Goal: Information Seeking & Learning: Check status

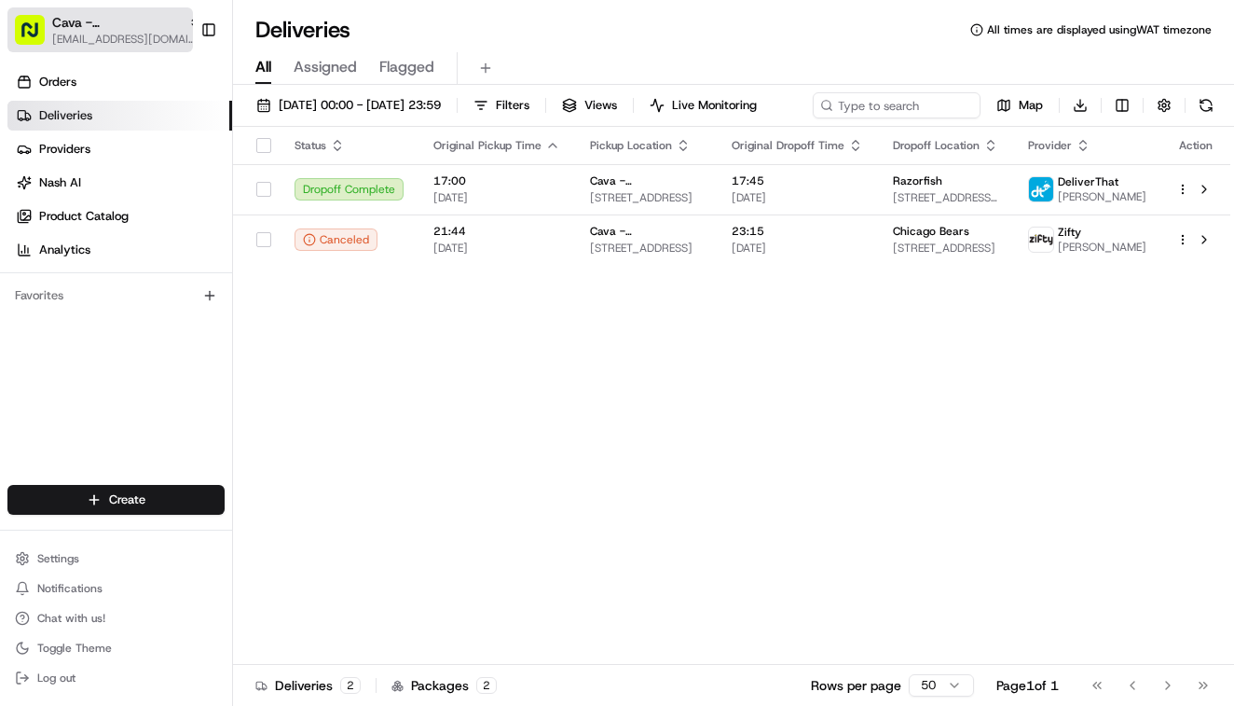
click at [102, 48] on button "Cava - Wicker Park [EMAIL_ADDRESS][DOMAIN_NAME]" at bounding box center [99, 29] width 185 height 45
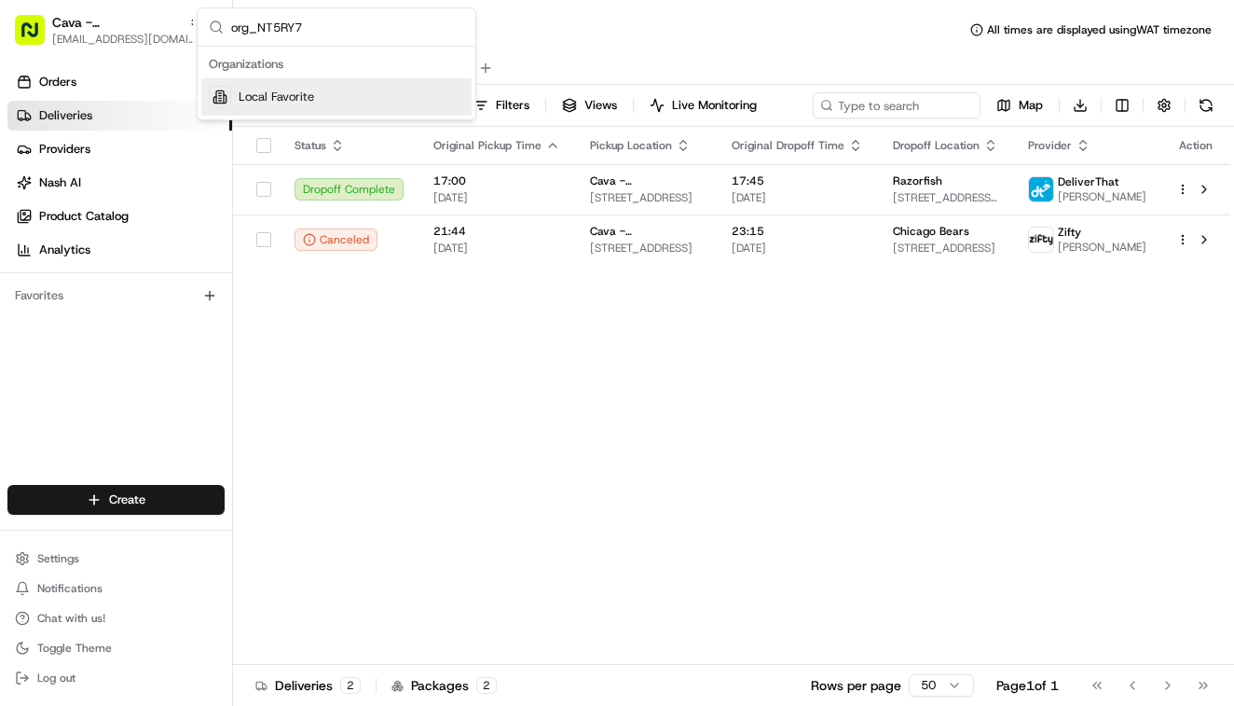
type input "org_NT5RY7"
click at [295, 101] on span "Local Favorite" at bounding box center [276, 97] width 75 height 17
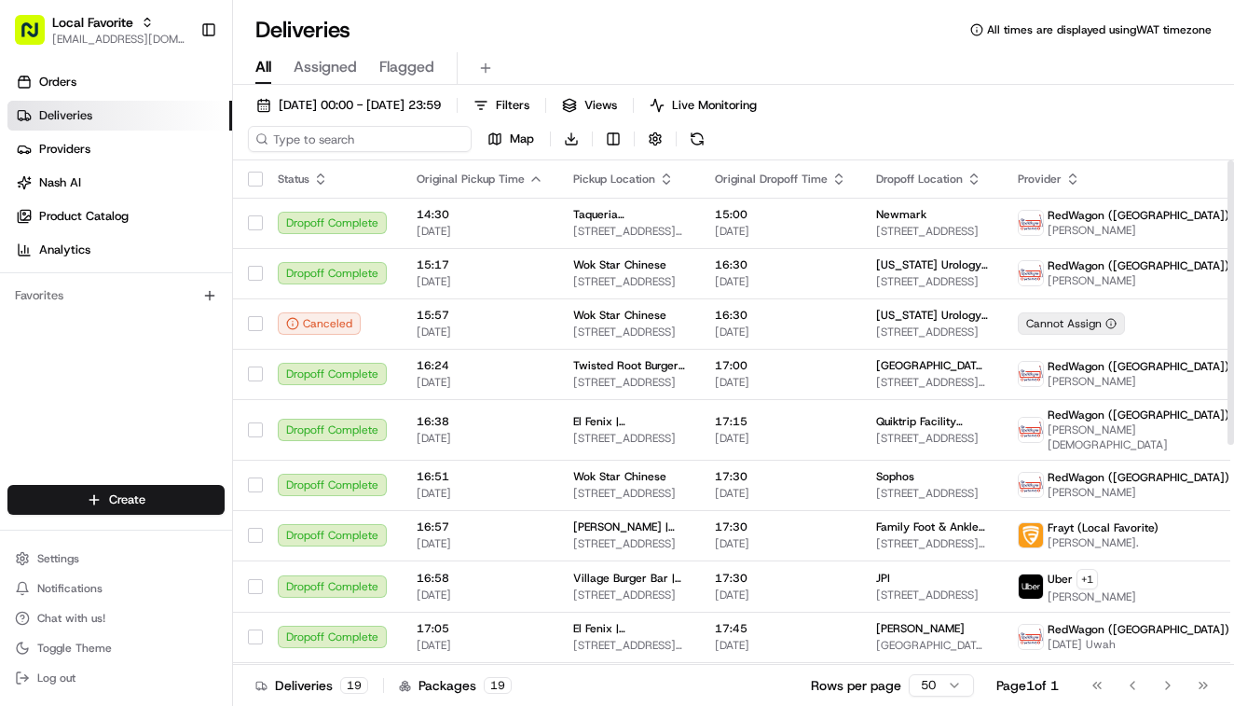
click at [380, 141] on input at bounding box center [360, 139] width 224 height 26
paste input "12 oaks management"
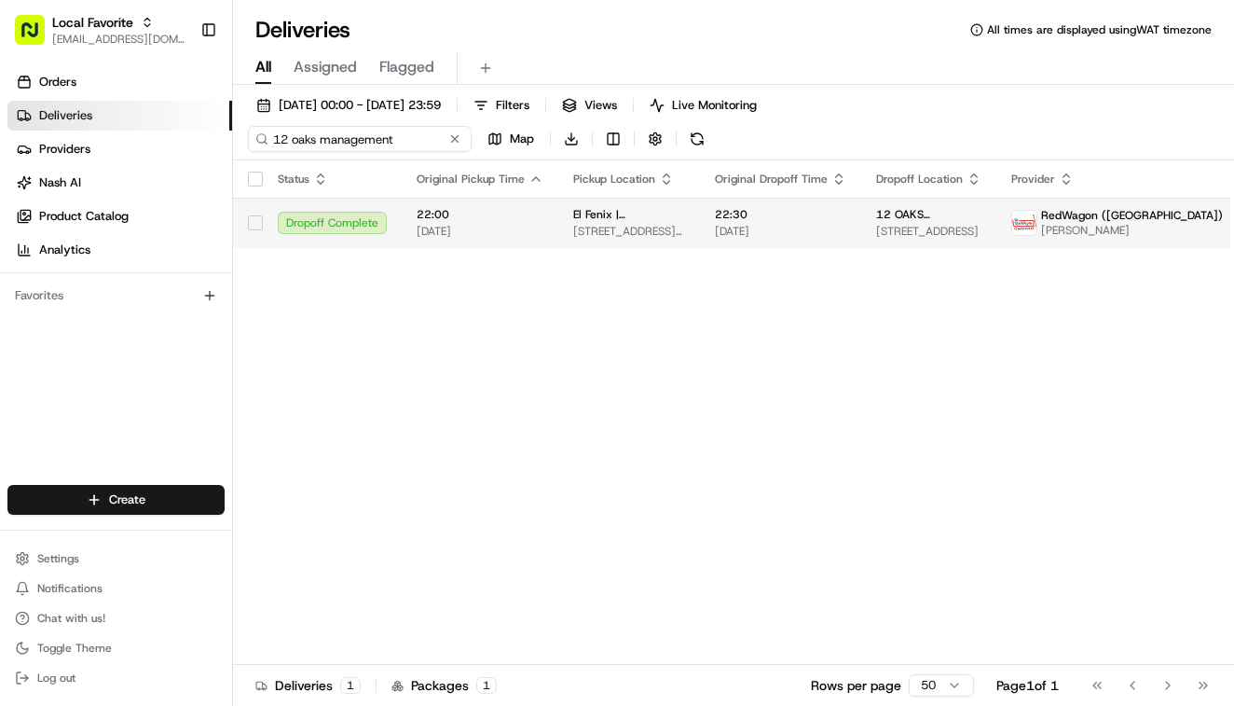
type input "12 oaks management"
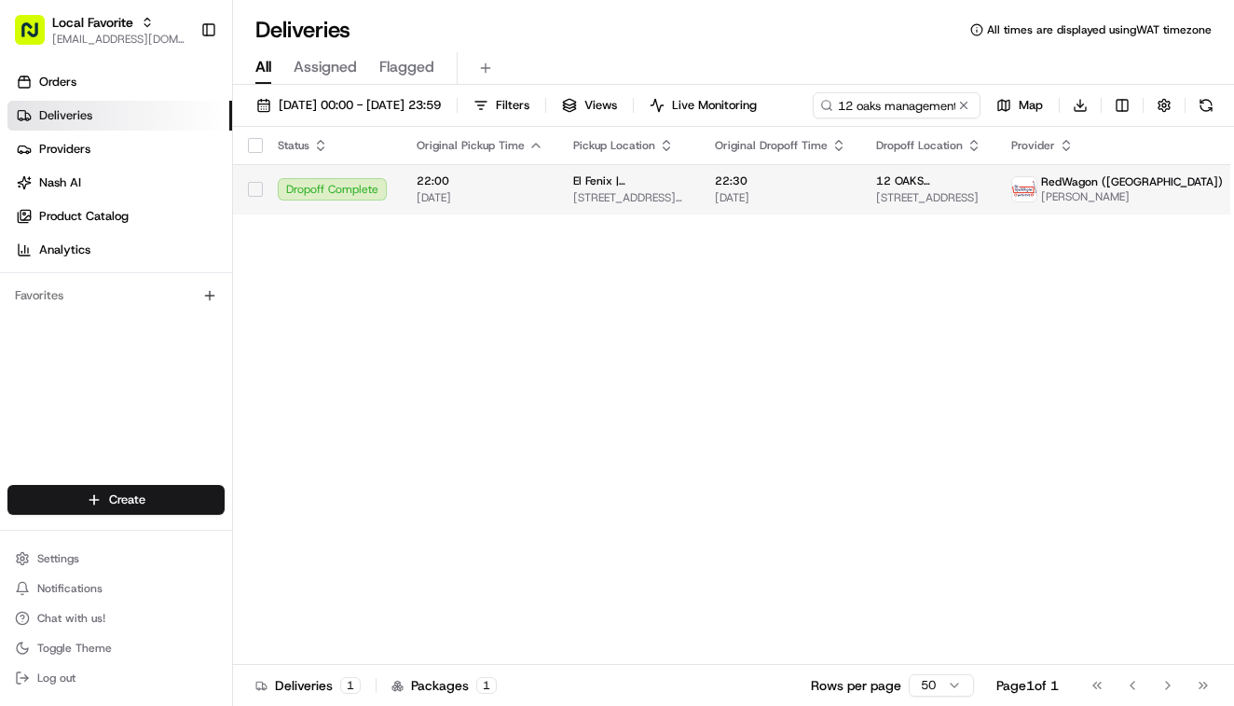
click at [457, 188] on span "22:00" at bounding box center [480, 180] width 127 height 15
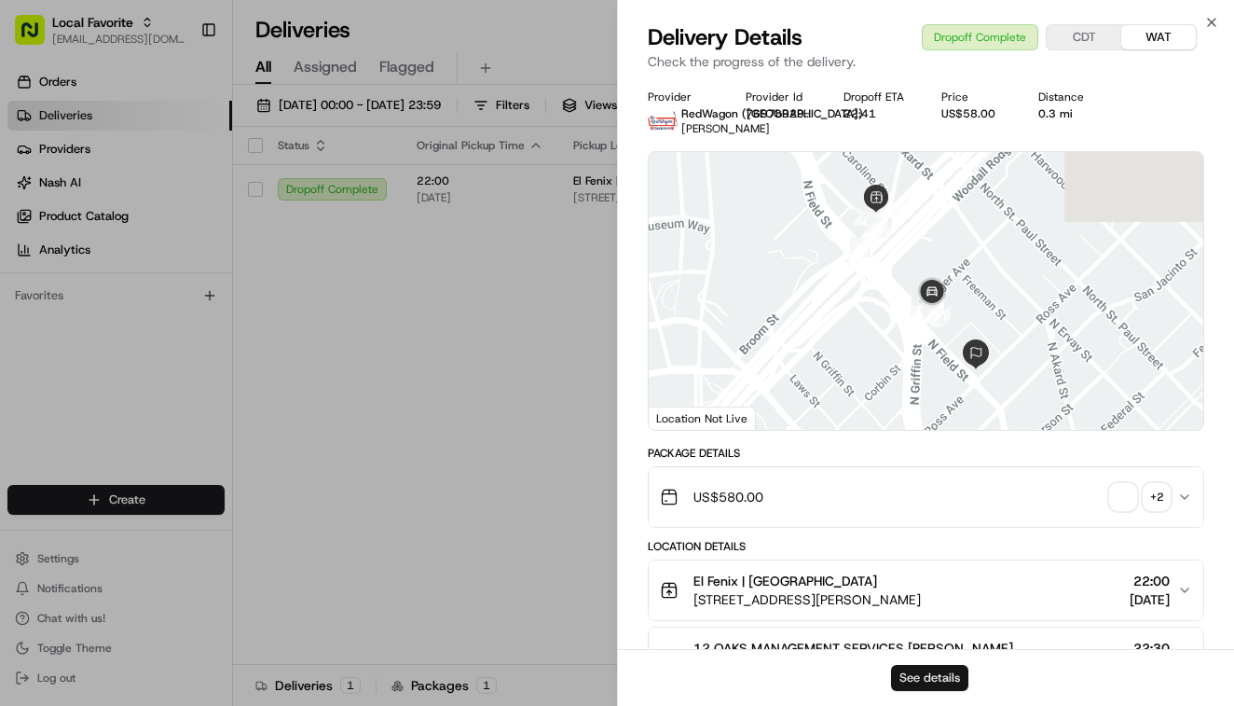
click at [941, 673] on button "See details" at bounding box center [929, 678] width 77 height 26
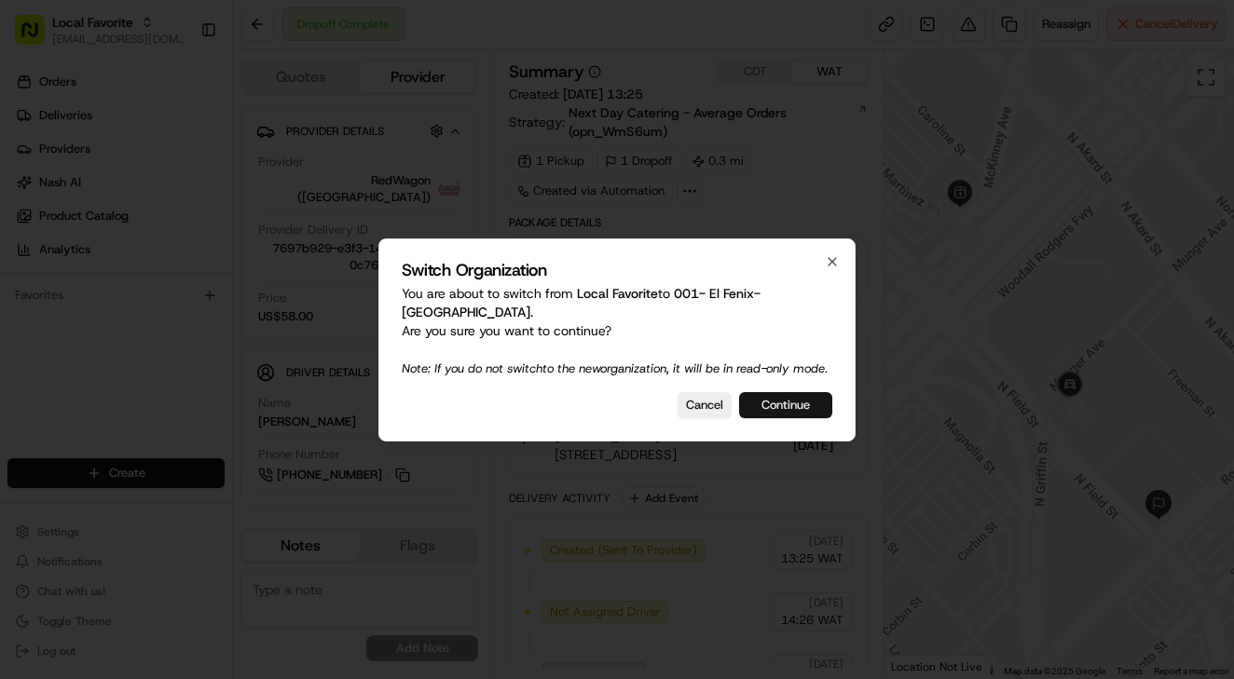
click at [778, 418] on button "Continue" at bounding box center [785, 405] width 93 height 26
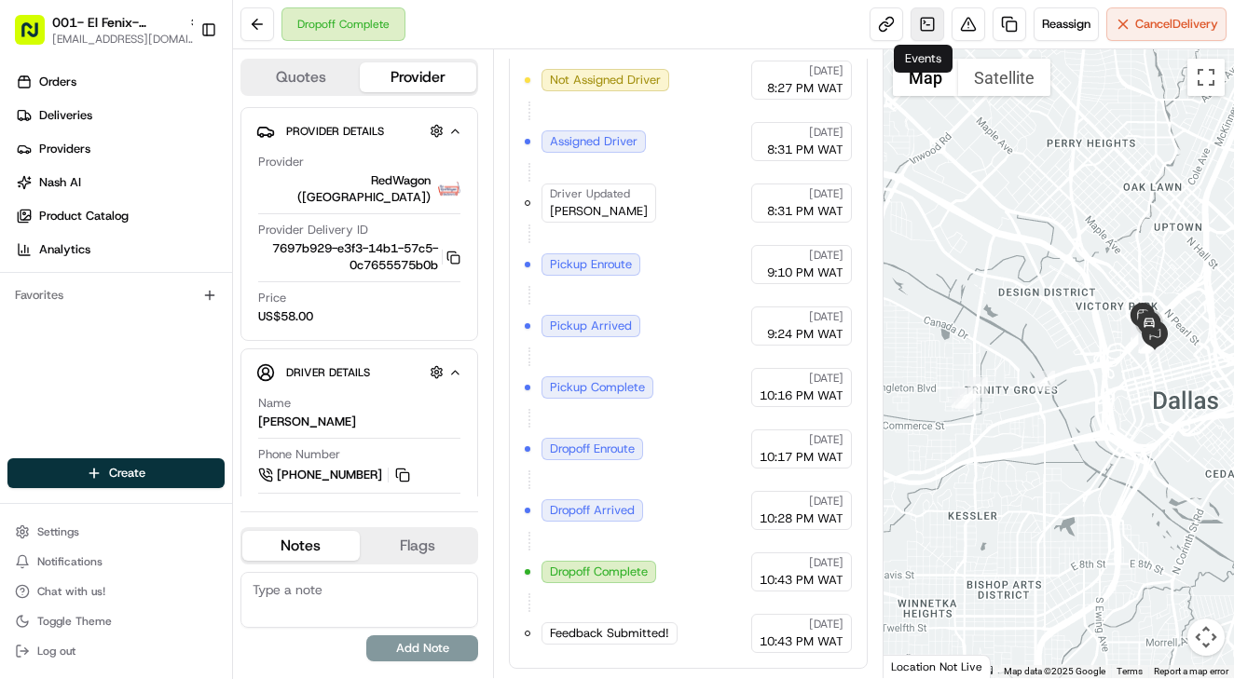
click at [925, 28] on link at bounding box center [928, 24] width 34 height 34
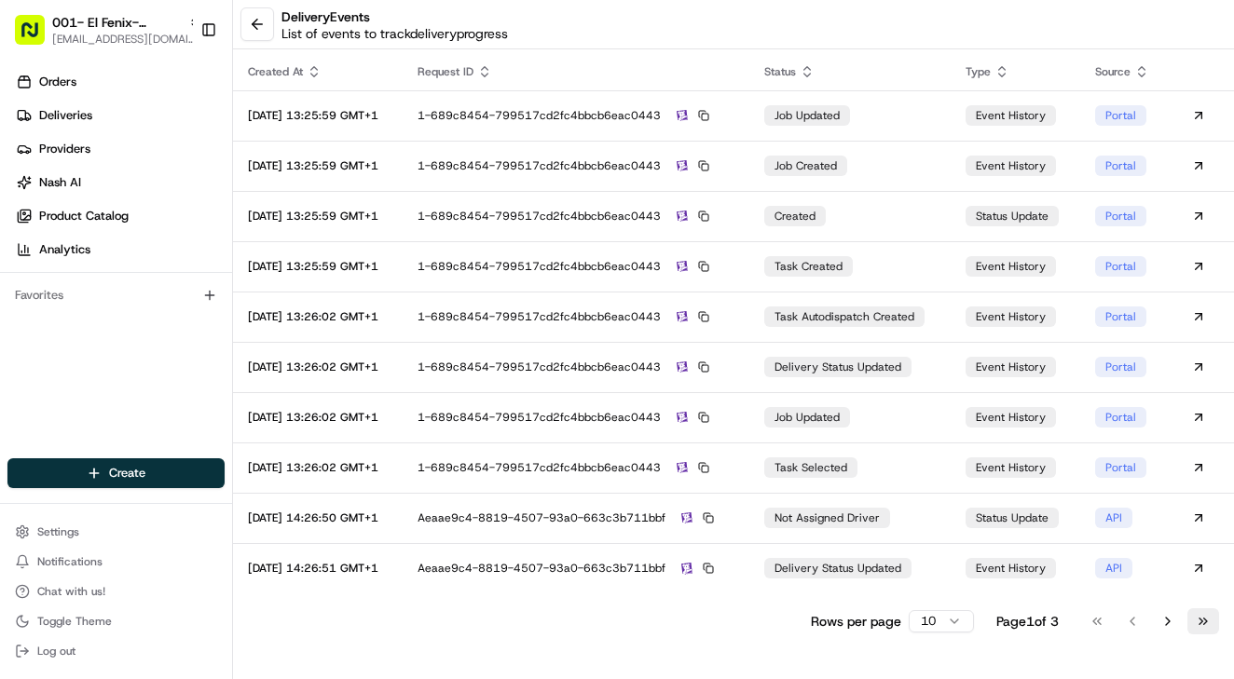
click at [1195, 621] on button "Go to last page" at bounding box center [1203, 622] width 32 height 26
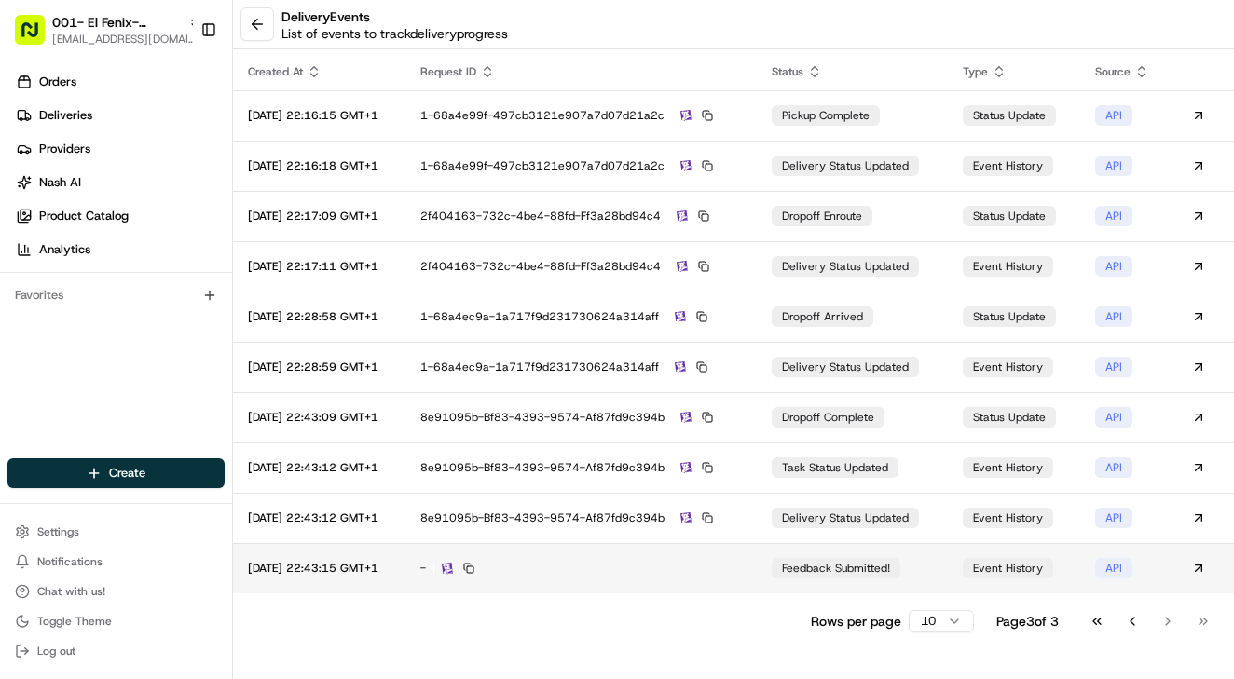
click at [727, 586] on td "-" at bounding box center [580, 568] width 350 height 50
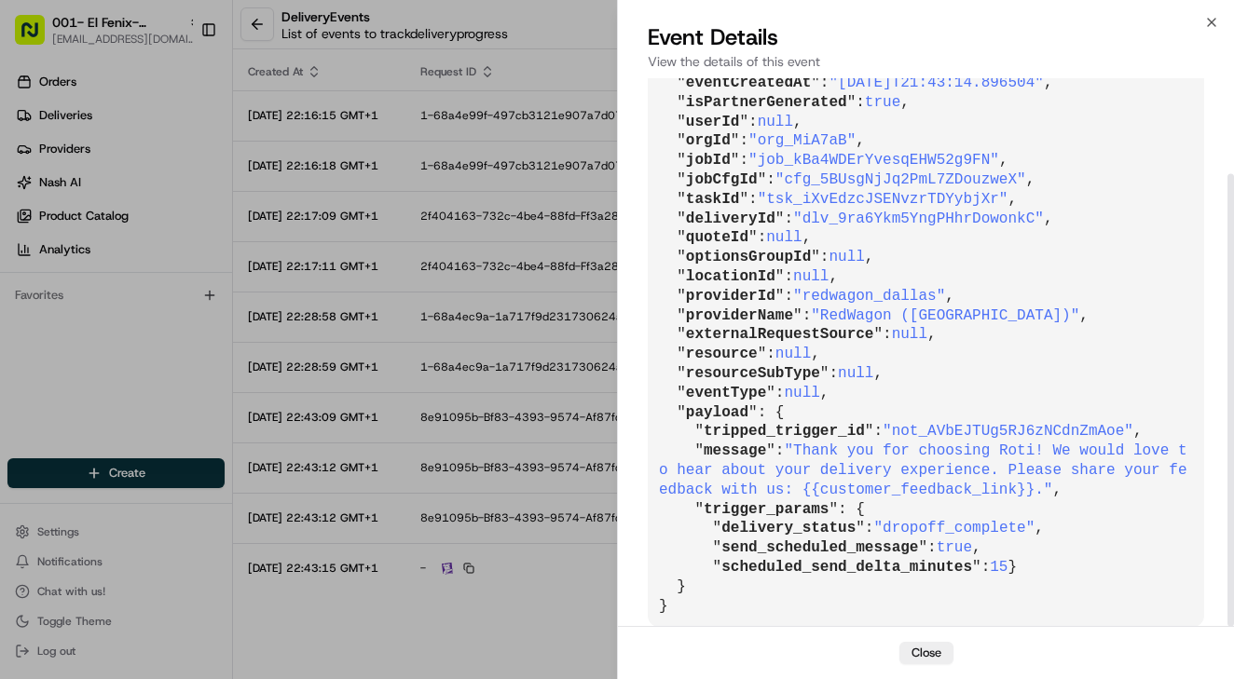
scroll to position [116, 0]
click at [926, 650] on button "Close" at bounding box center [926, 653] width 54 height 22
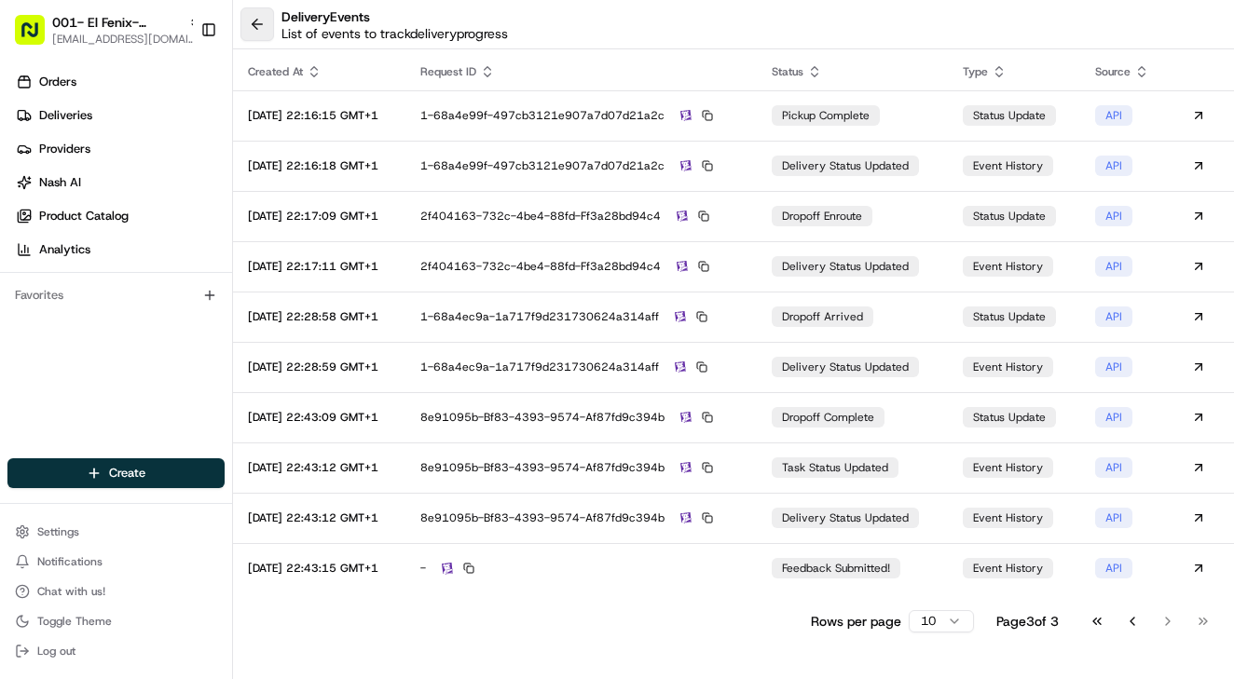
click at [255, 27] on button at bounding box center [257, 24] width 34 height 34
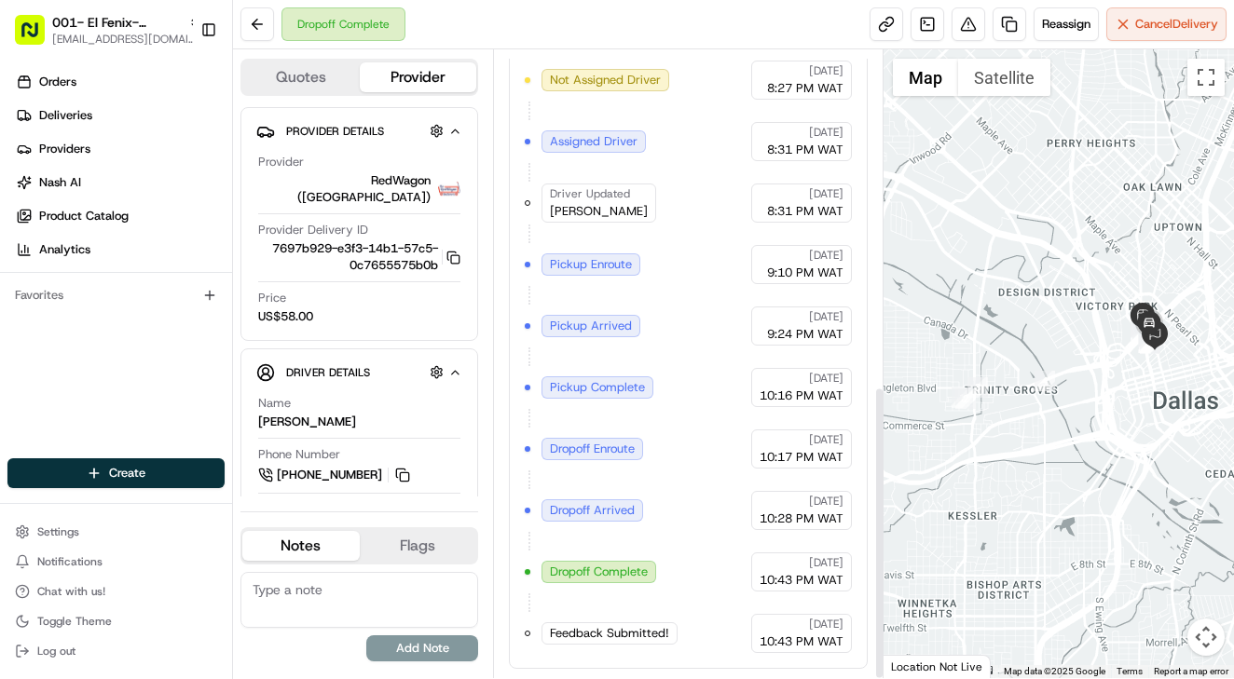
scroll to position [717, 0]
click at [922, 32] on link at bounding box center [928, 24] width 34 height 34
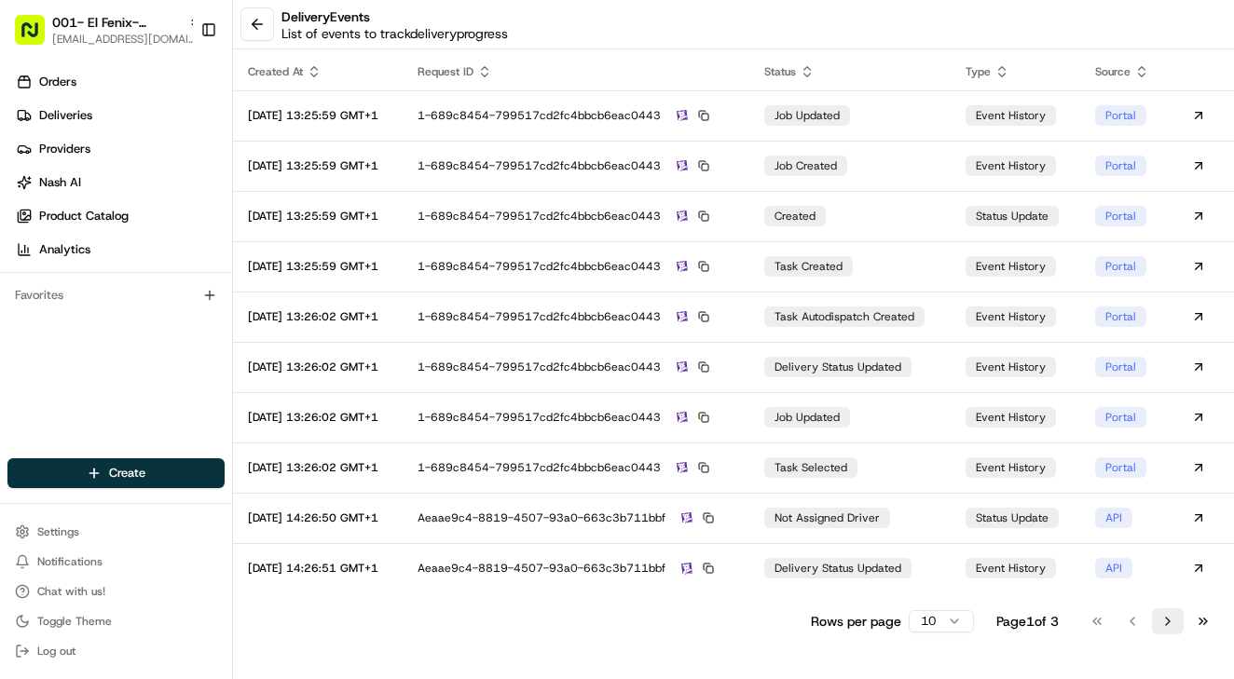
click at [1165, 609] on button "Go to next page" at bounding box center [1168, 622] width 32 height 26
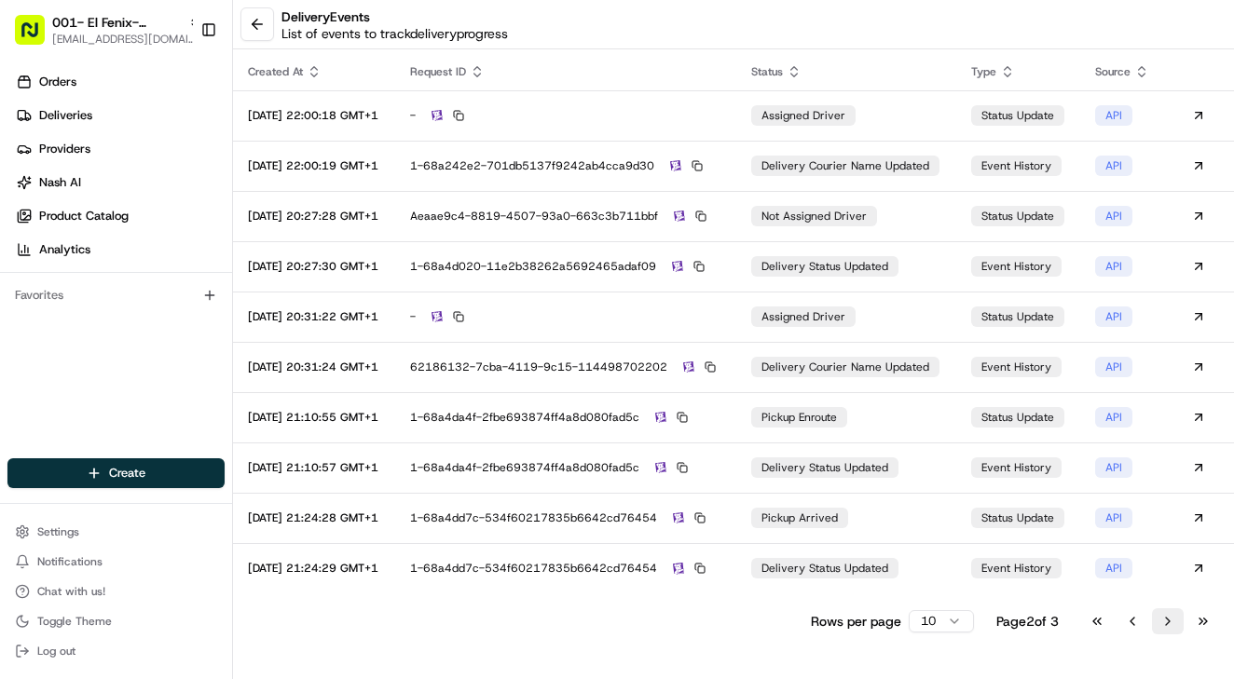
click at [1165, 609] on button "Go to next page" at bounding box center [1168, 622] width 32 height 26
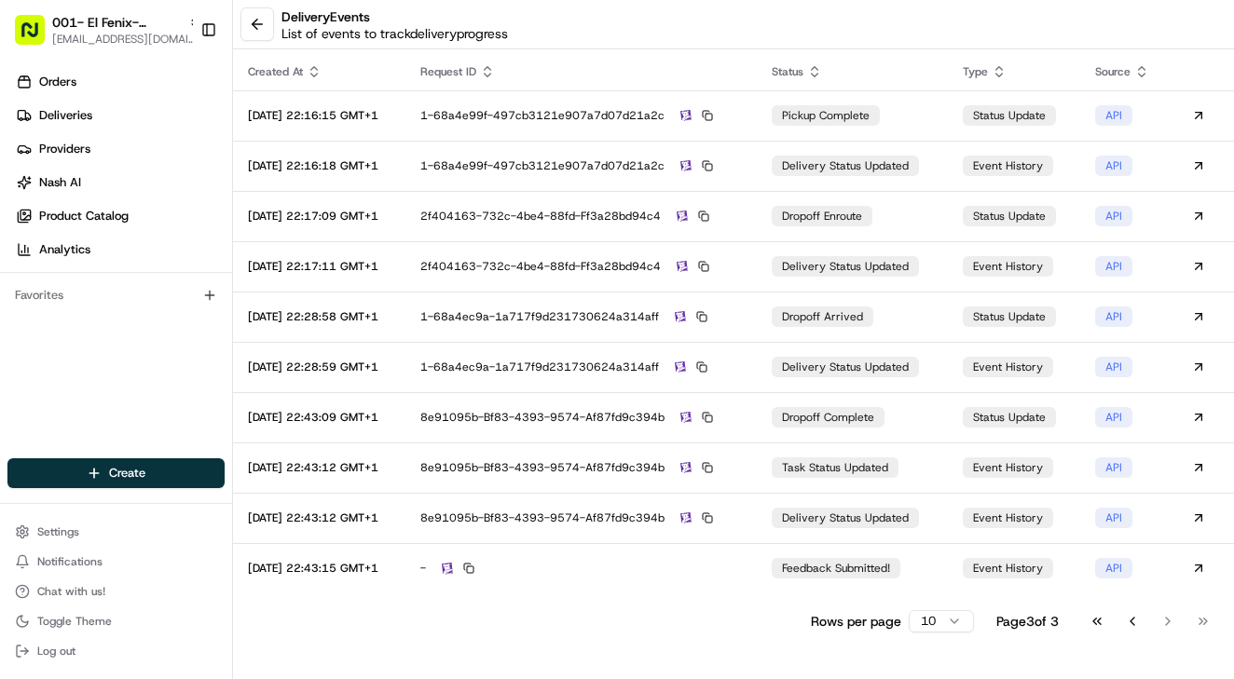
click at [1166, 609] on div "Go to first page Go to previous page Go to next page Go to last page" at bounding box center [1150, 622] width 138 height 26
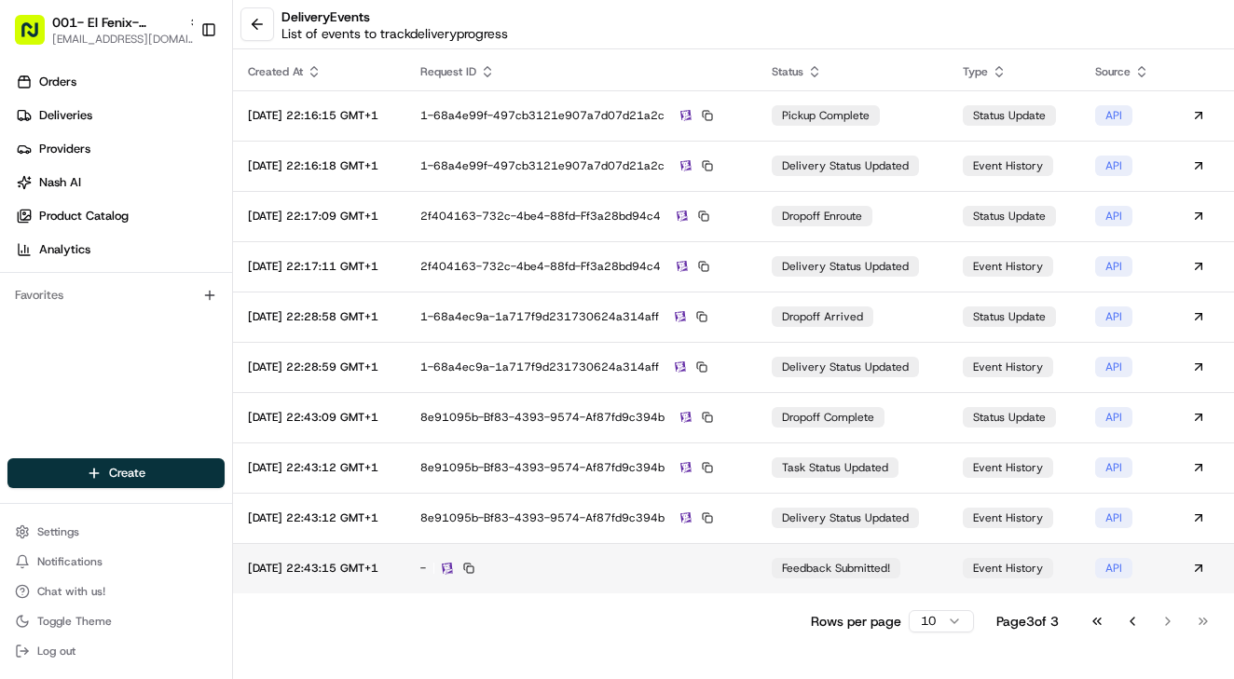
click at [741, 568] on div "-" at bounding box center [580, 568] width 321 height 17
click at [477, 568] on button at bounding box center [468, 568] width 17 height 17
click at [574, 579] on td "-" at bounding box center [580, 568] width 350 height 50
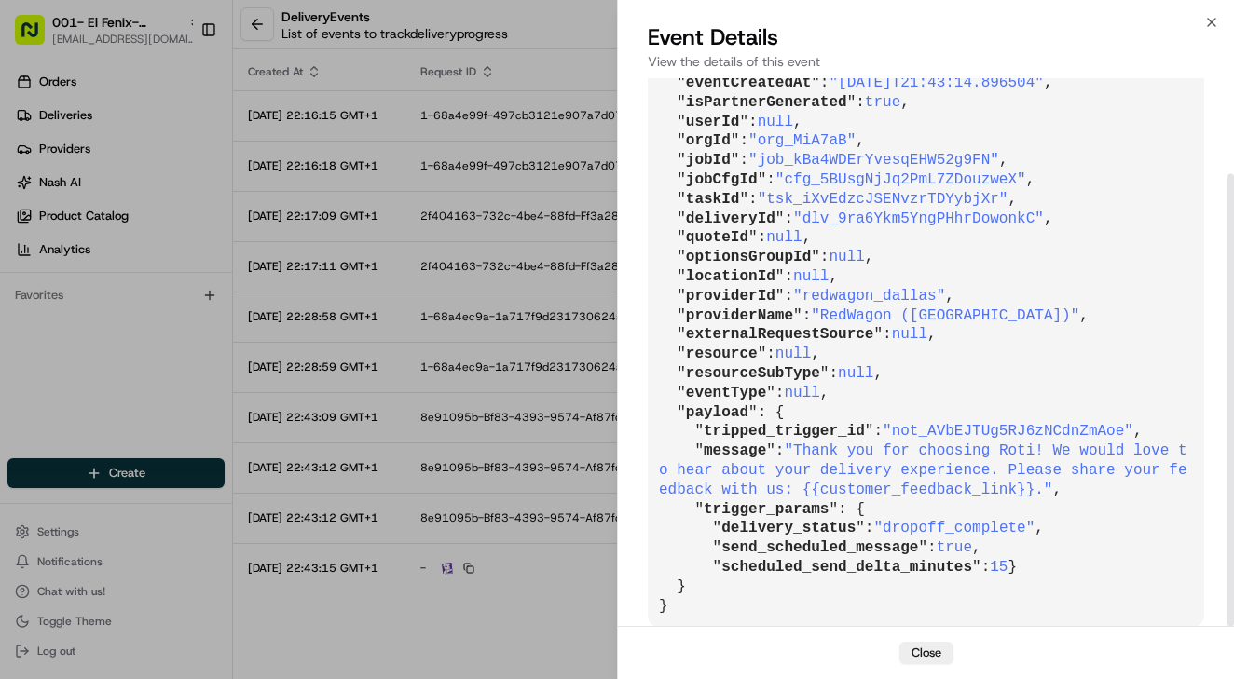
scroll to position [116, 0]
click at [934, 655] on button "Close" at bounding box center [926, 653] width 54 height 22
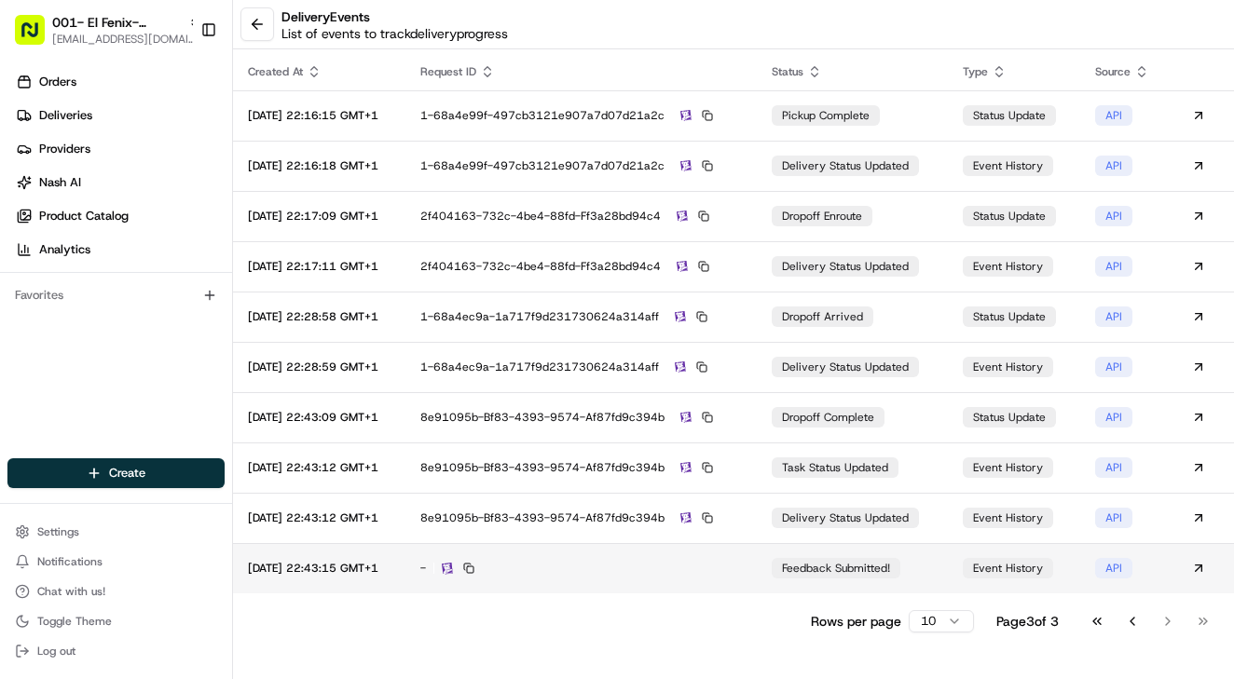
click at [753, 555] on td "-" at bounding box center [580, 568] width 350 height 50
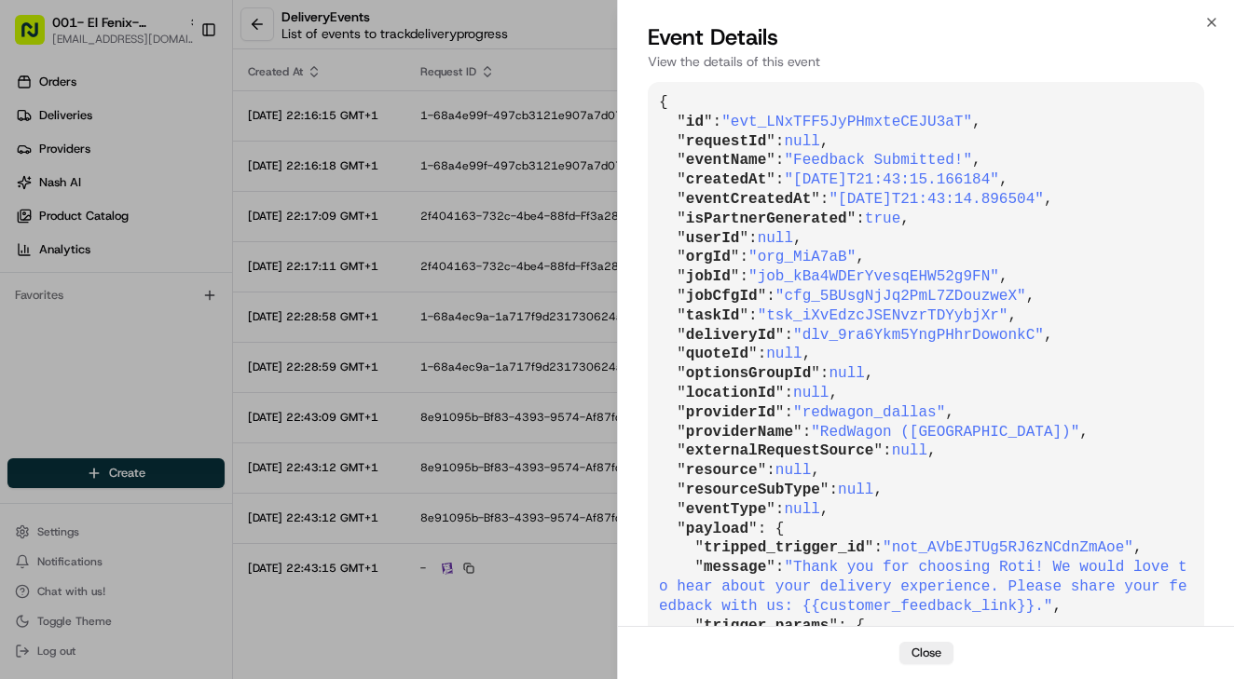
scroll to position [97, 0]
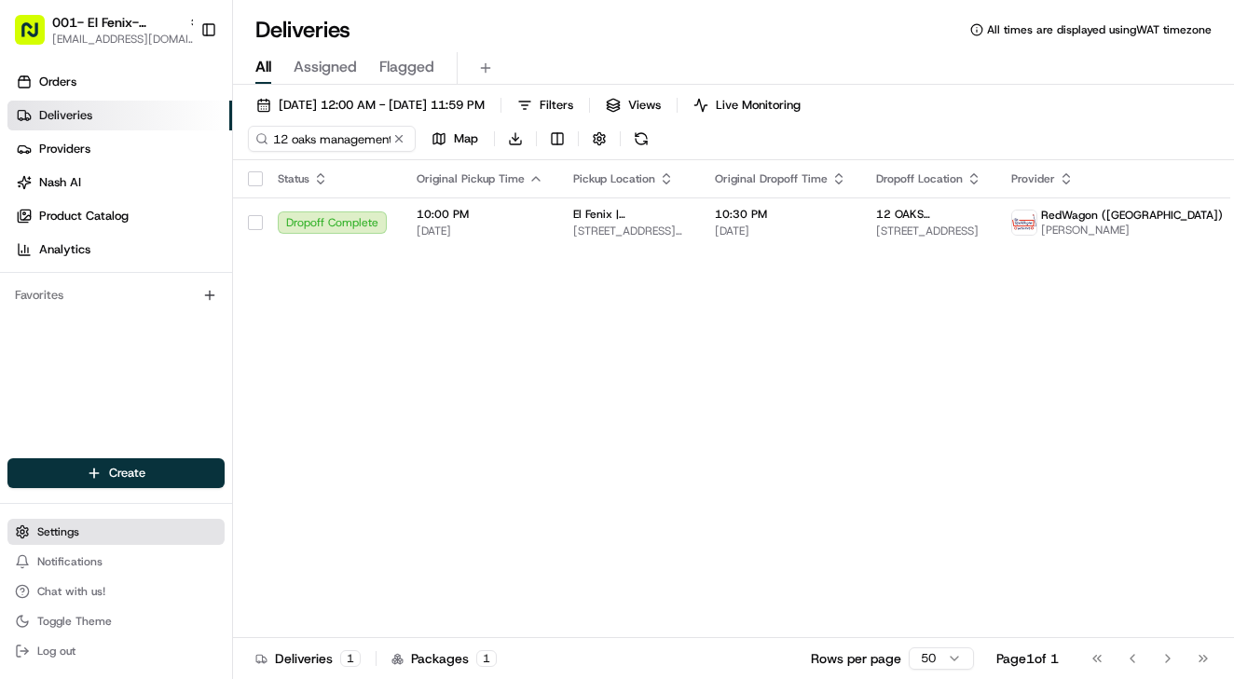
click at [110, 528] on button "Settings" at bounding box center [115, 532] width 217 height 26
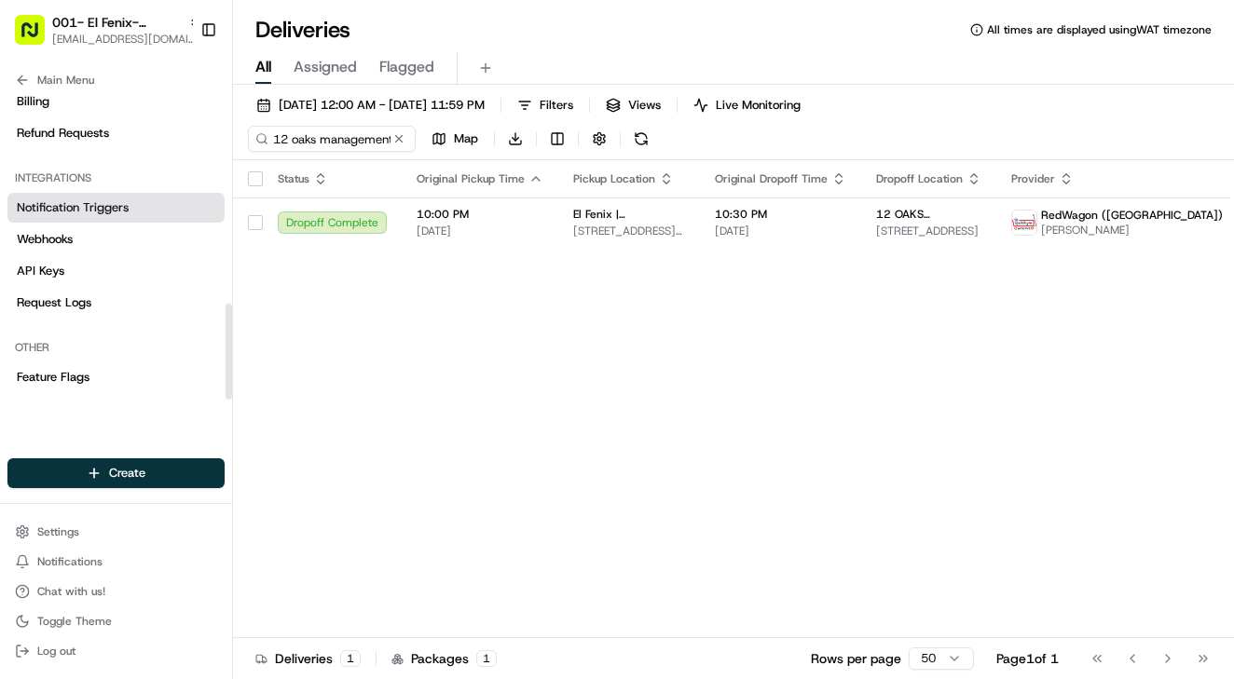
scroll to position [670, 0]
click at [60, 205] on span "Notification Triggers" at bounding box center [73, 207] width 112 height 17
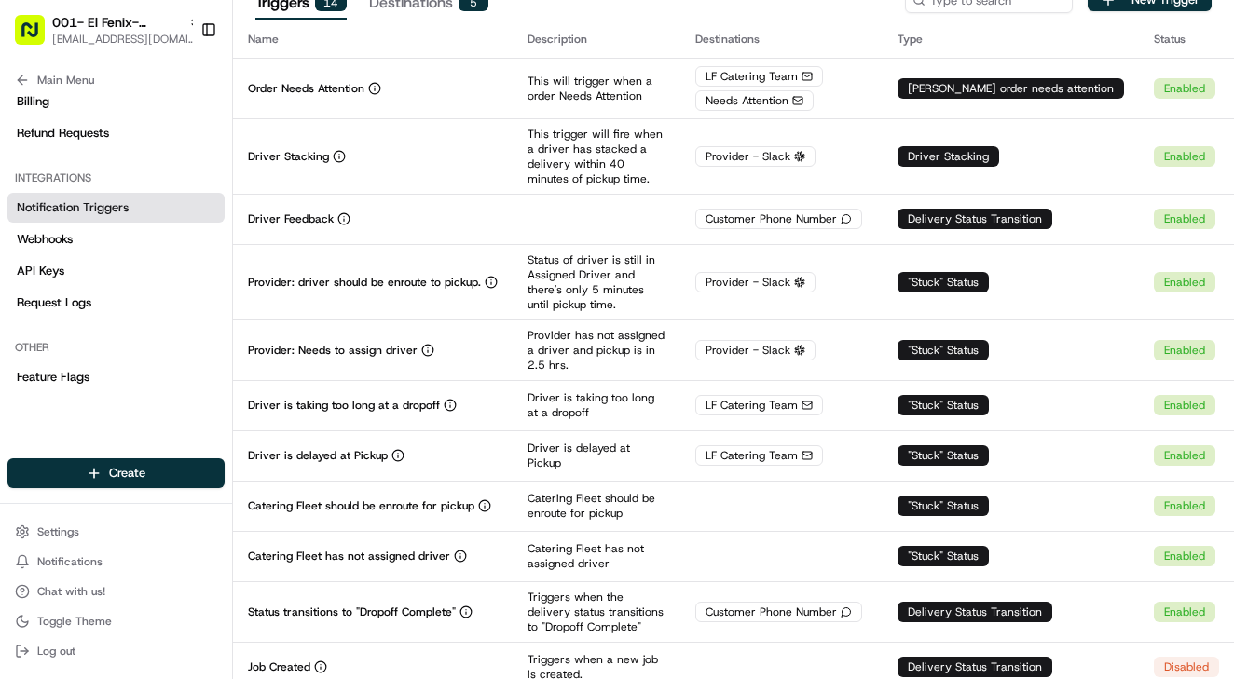
scroll to position [42, 0]
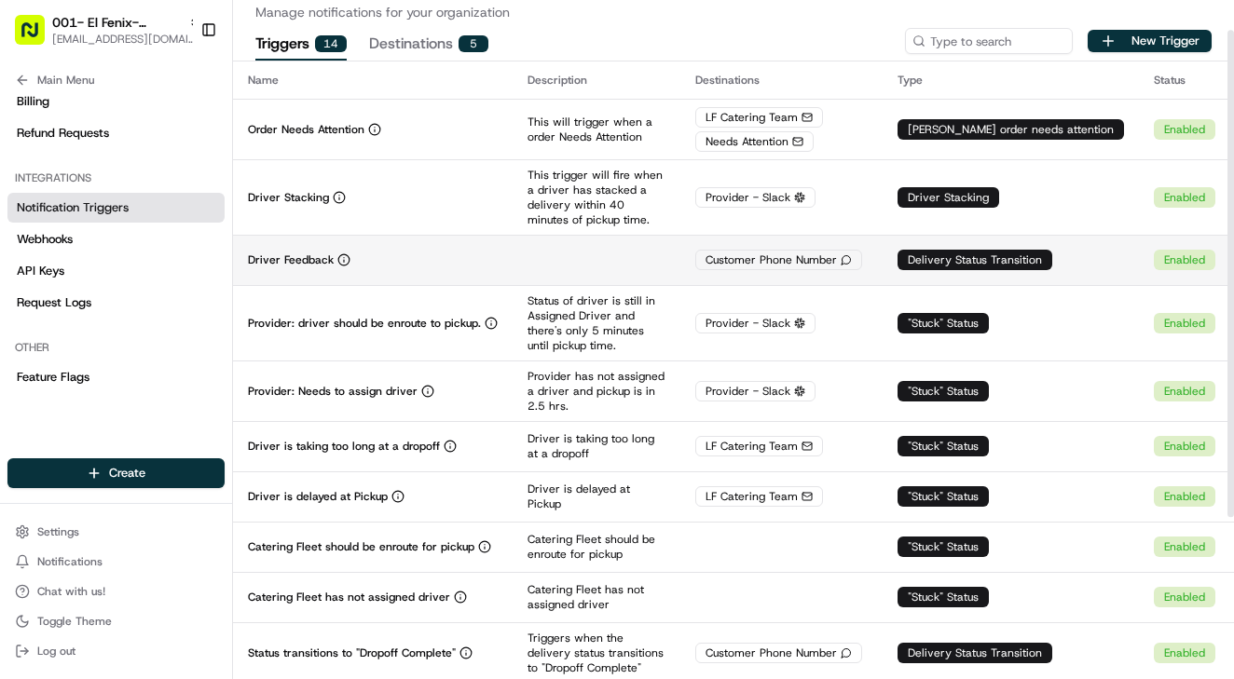
click at [456, 266] on div "Driver Feedback" at bounding box center [373, 260] width 250 height 15
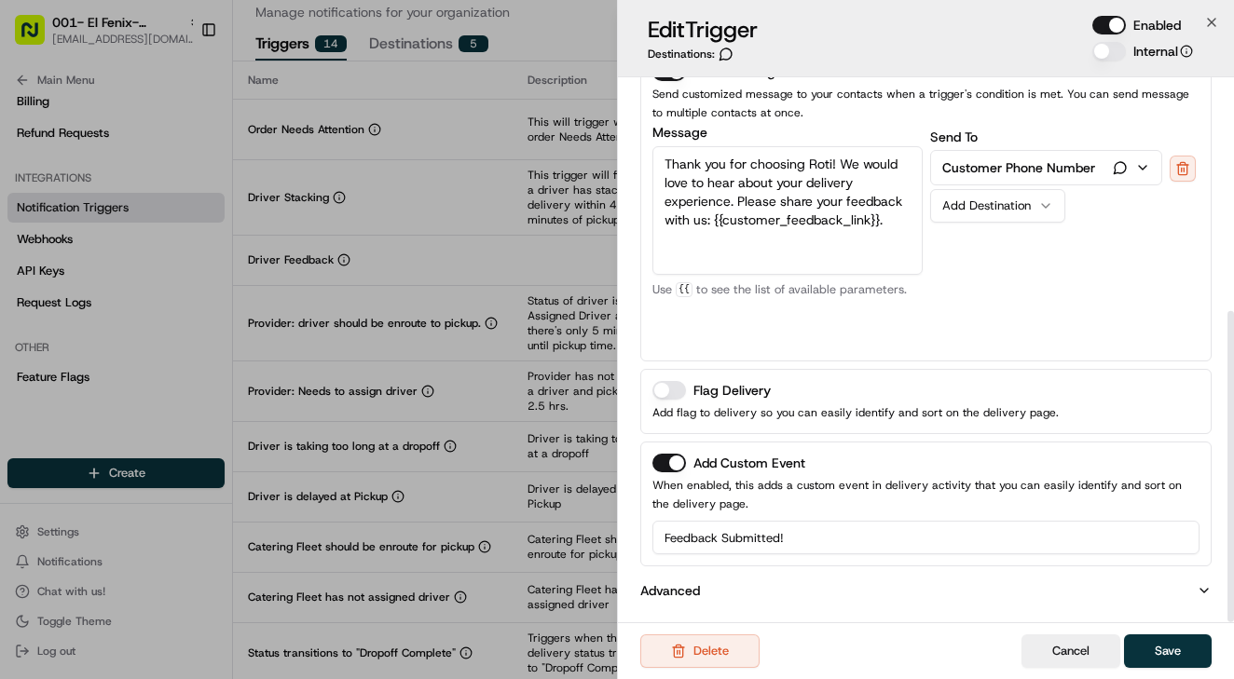
scroll to position [409, 0]
click at [1206, 594] on icon "button" at bounding box center [1204, 590] width 15 height 15
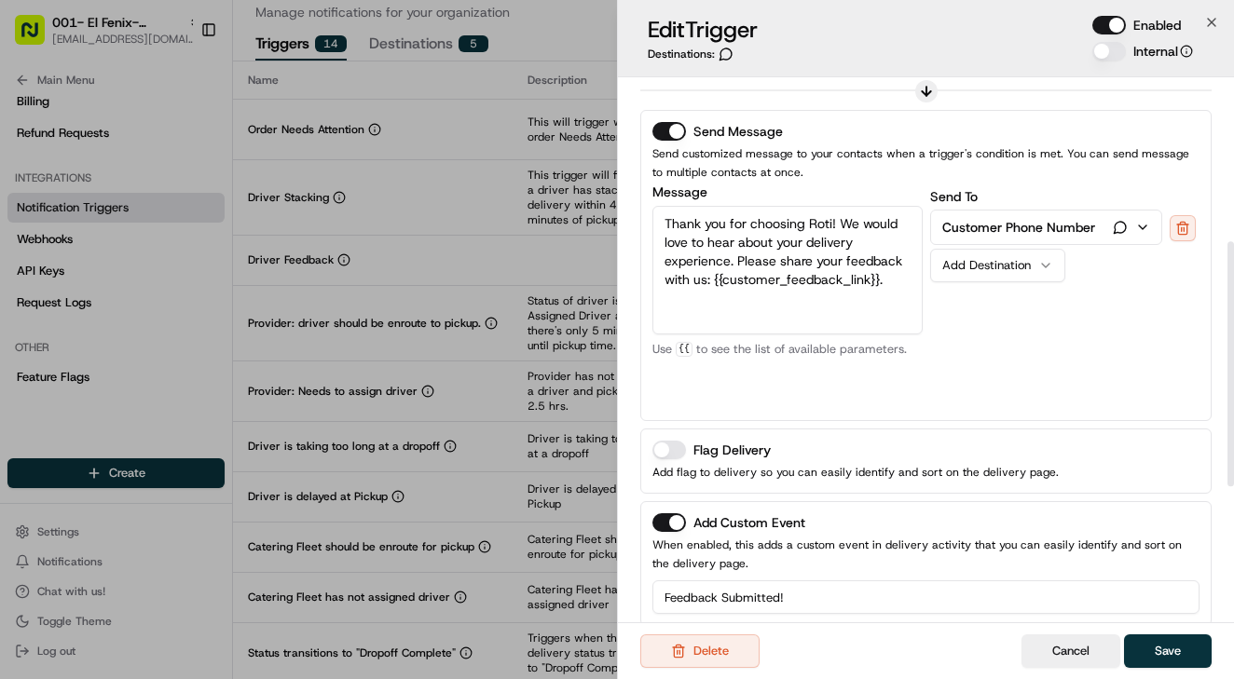
scroll to position [369, 0]
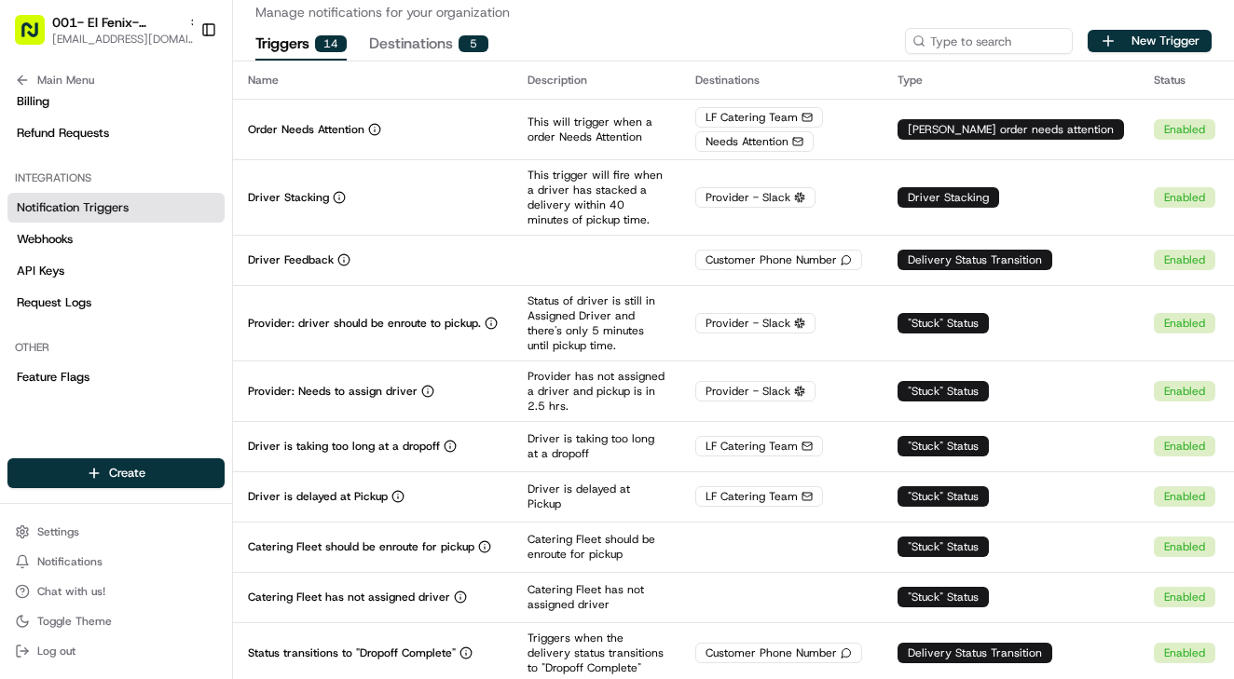
click at [435, 52] on button "Destinations 5" at bounding box center [428, 45] width 119 height 32
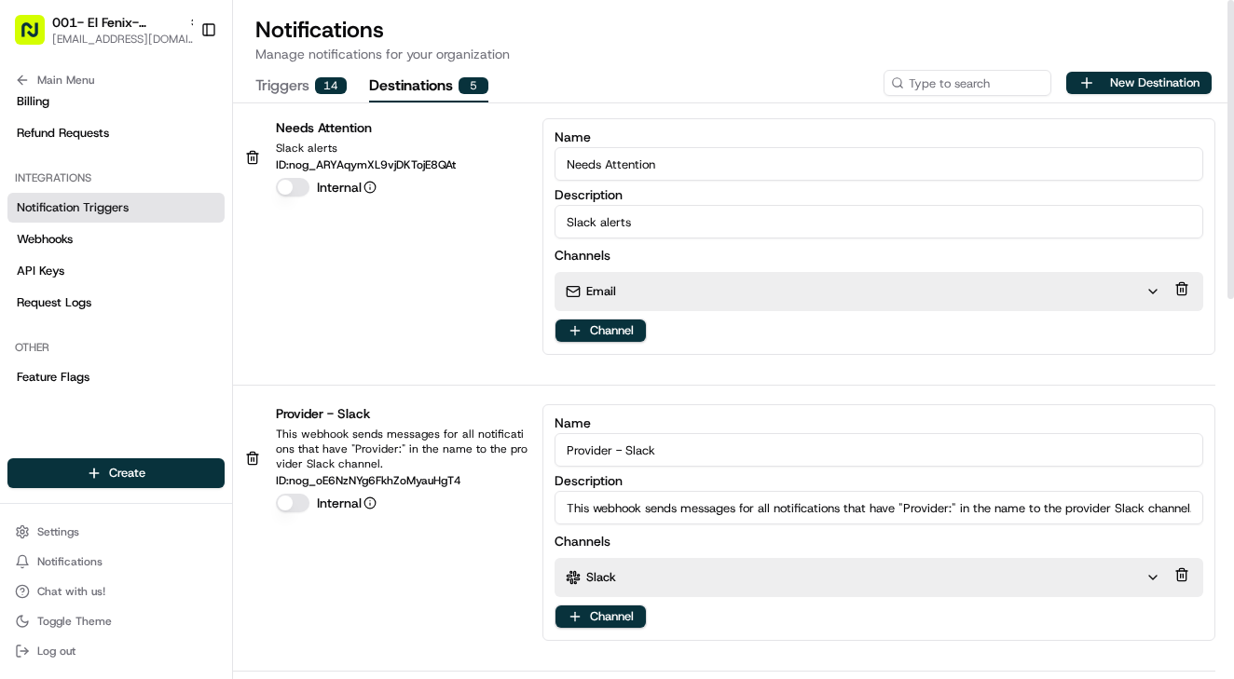
scroll to position [0, 0]
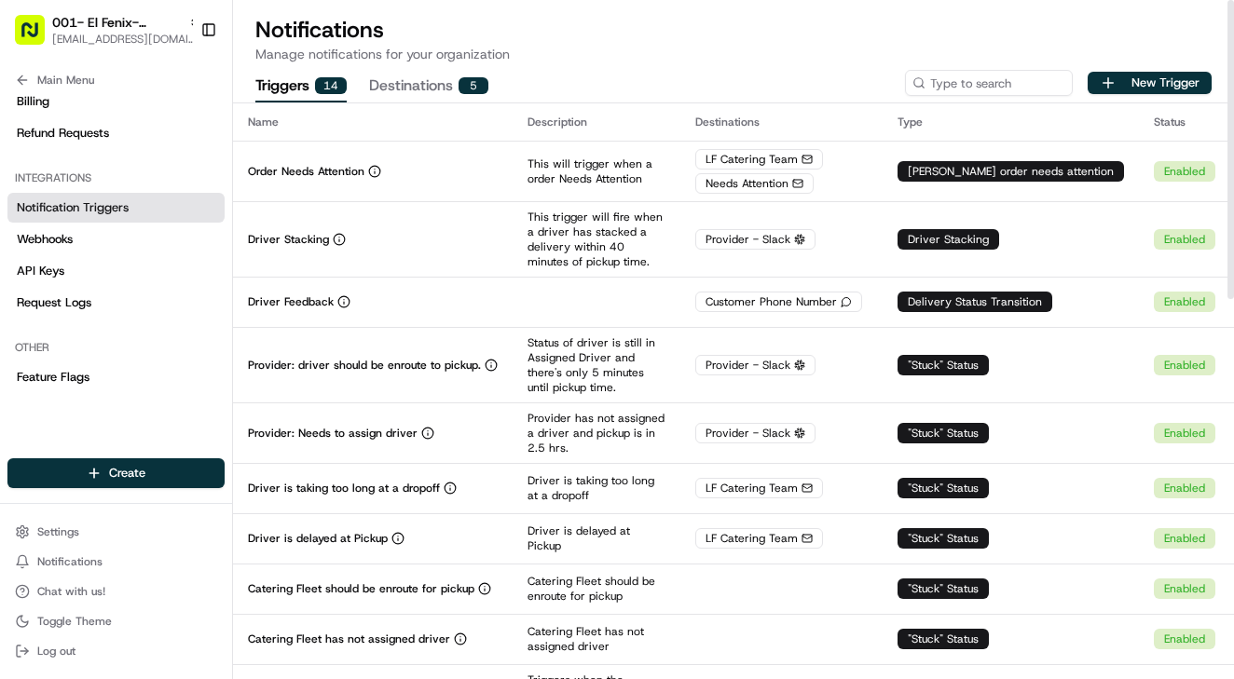
click at [287, 73] on button "Triggers 14" at bounding box center [300, 87] width 91 height 32
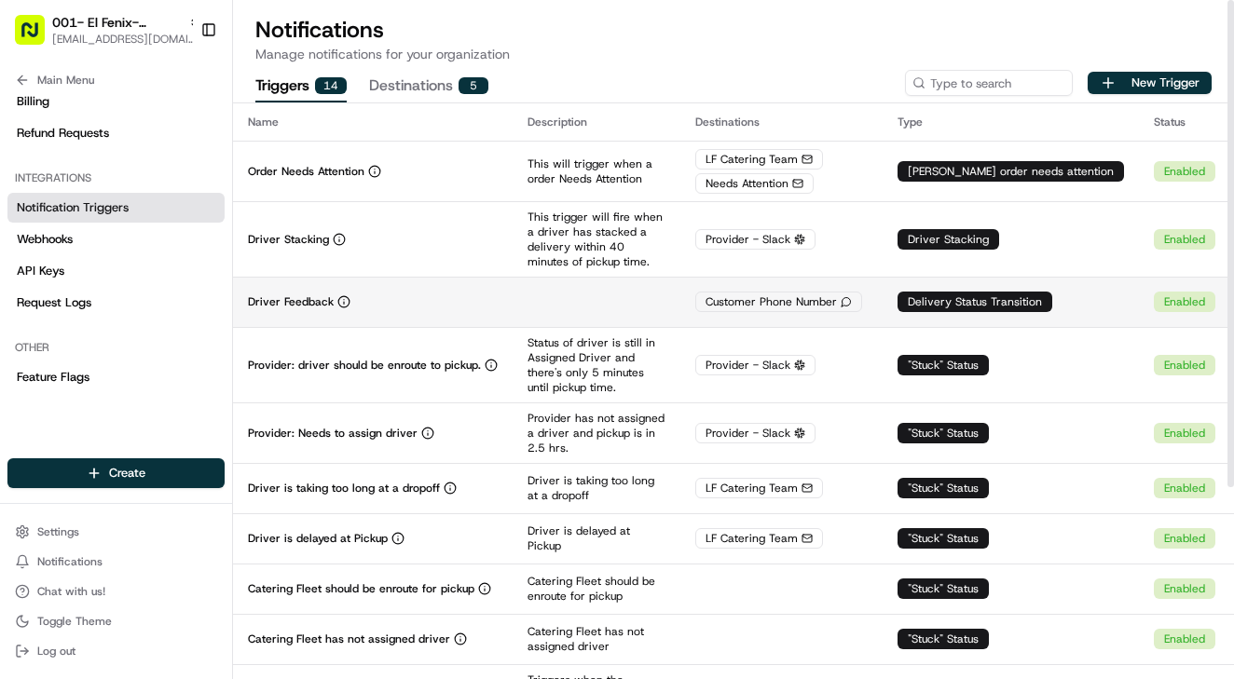
click at [412, 281] on td "Driver Feedback" at bounding box center [373, 302] width 280 height 50
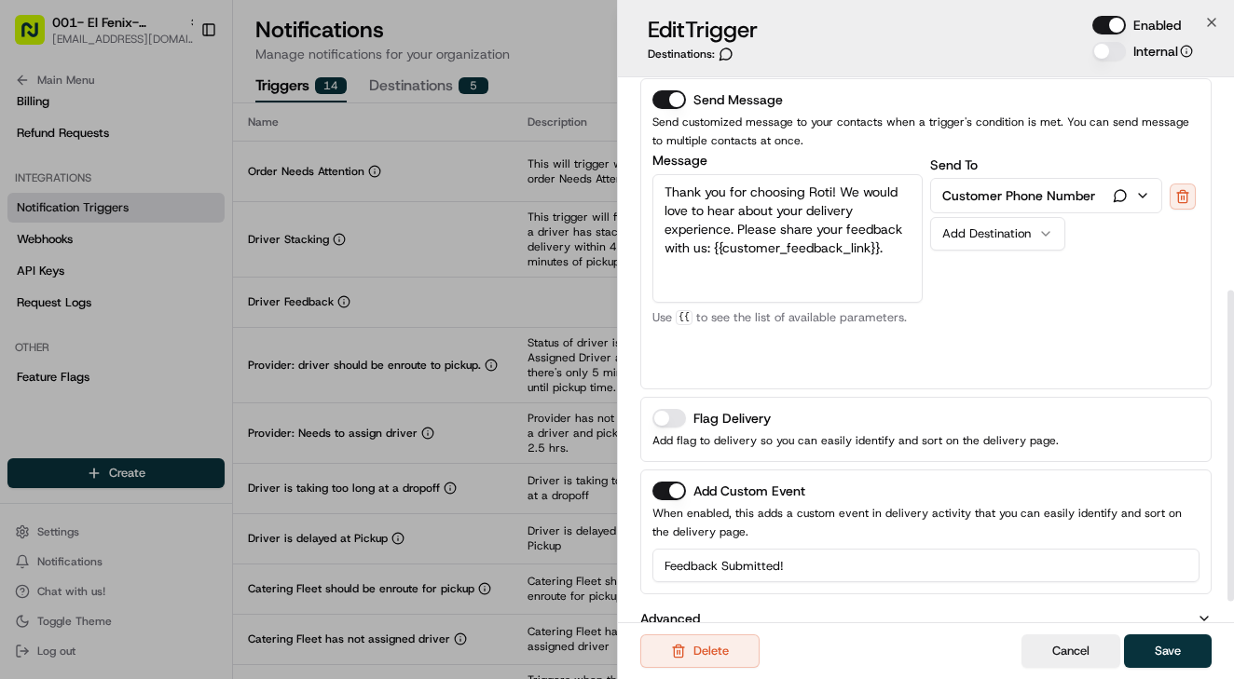
scroll to position [372, 0]
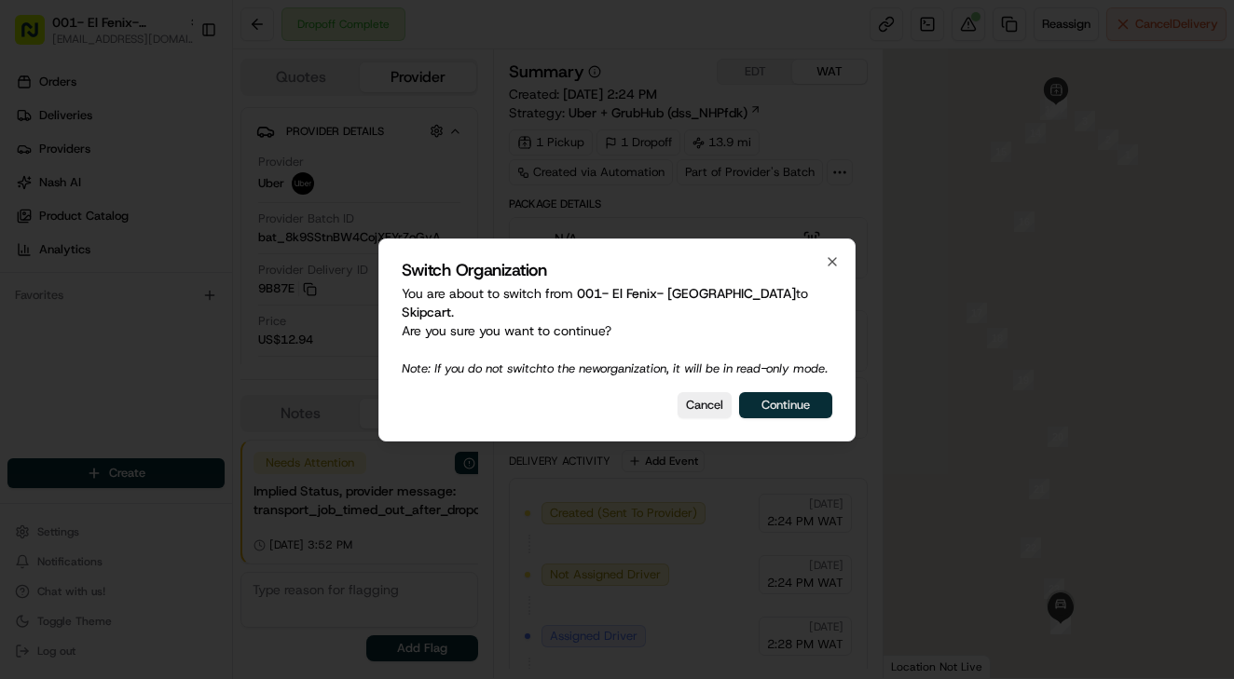
click at [761, 406] on button "Continue" at bounding box center [785, 405] width 93 height 26
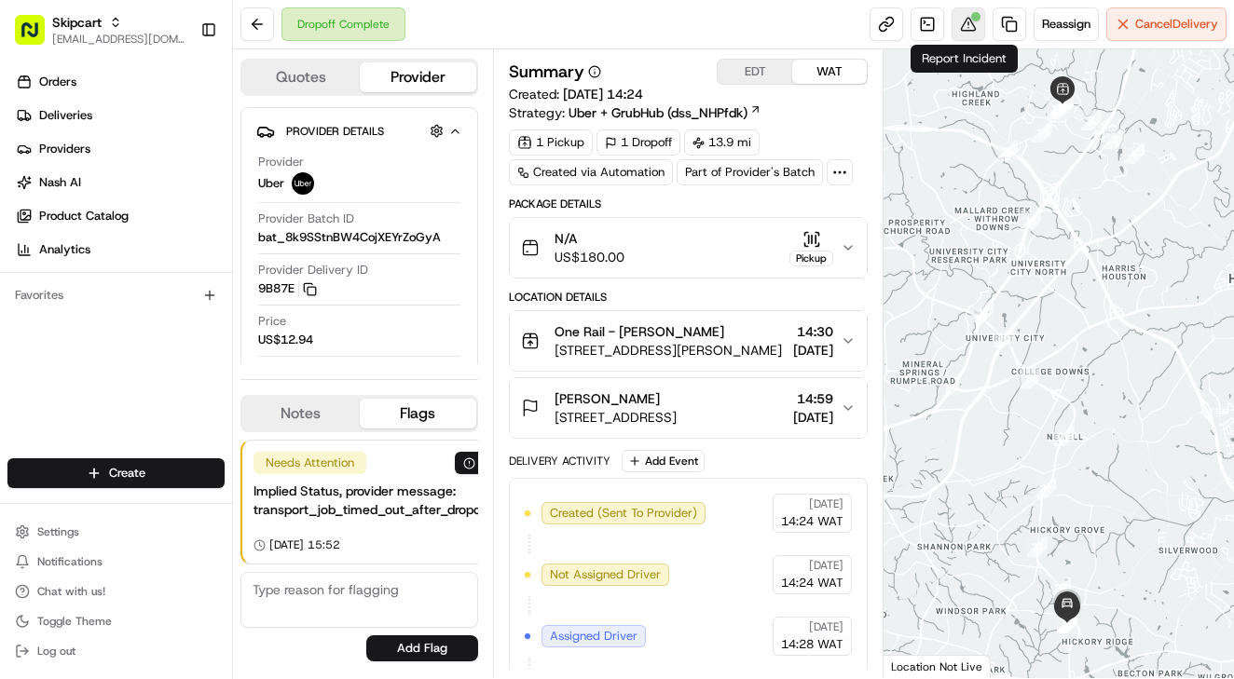
click at [970, 25] on button at bounding box center [969, 24] width 34 height 34
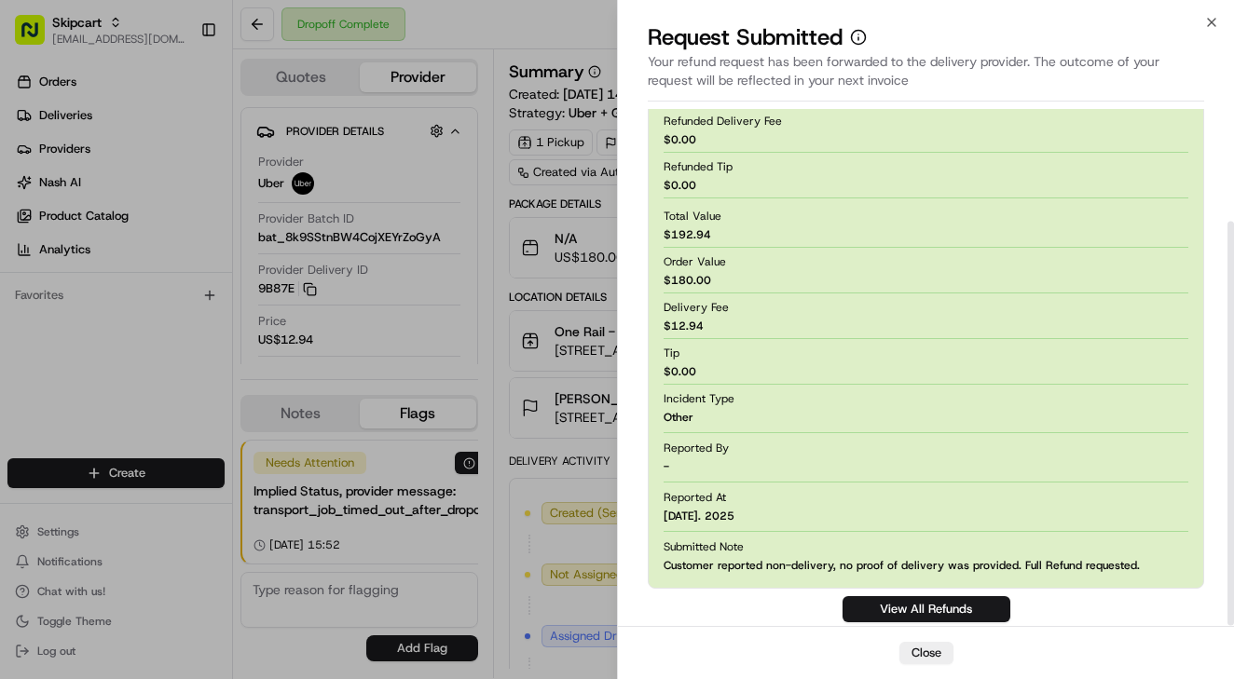
scroll to position [144, 0]
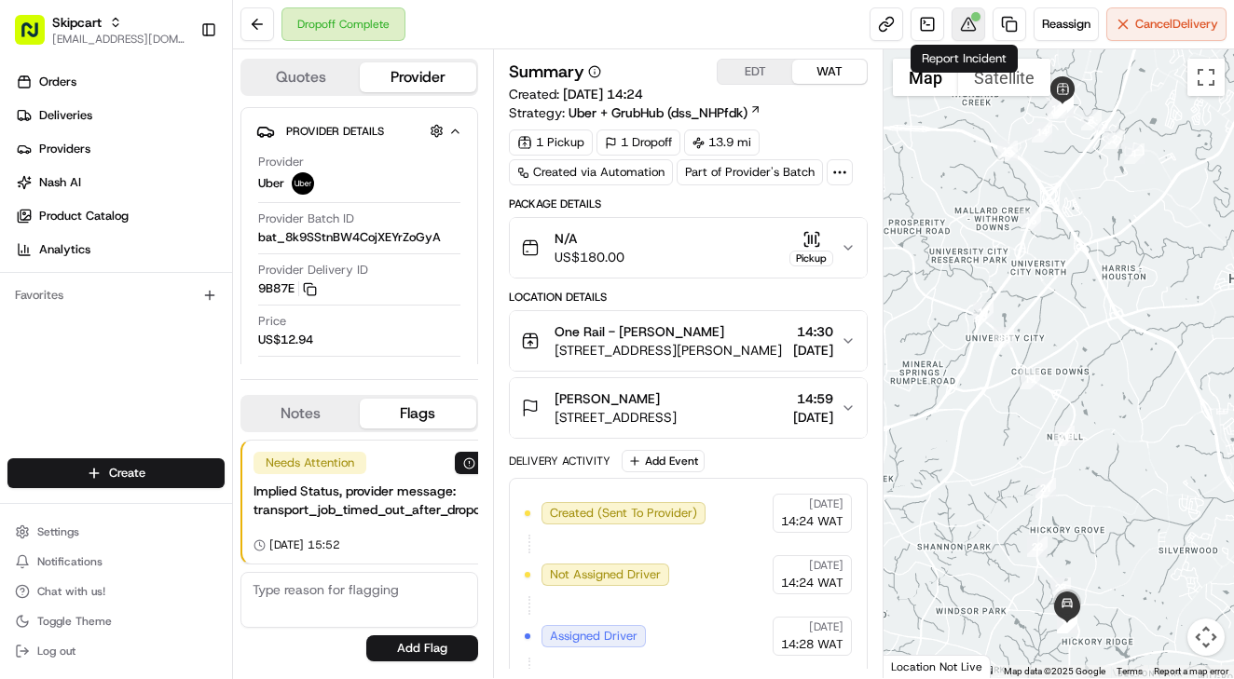
click at [960, 26] on button at bounding box center [969, 24] width 34 height 34
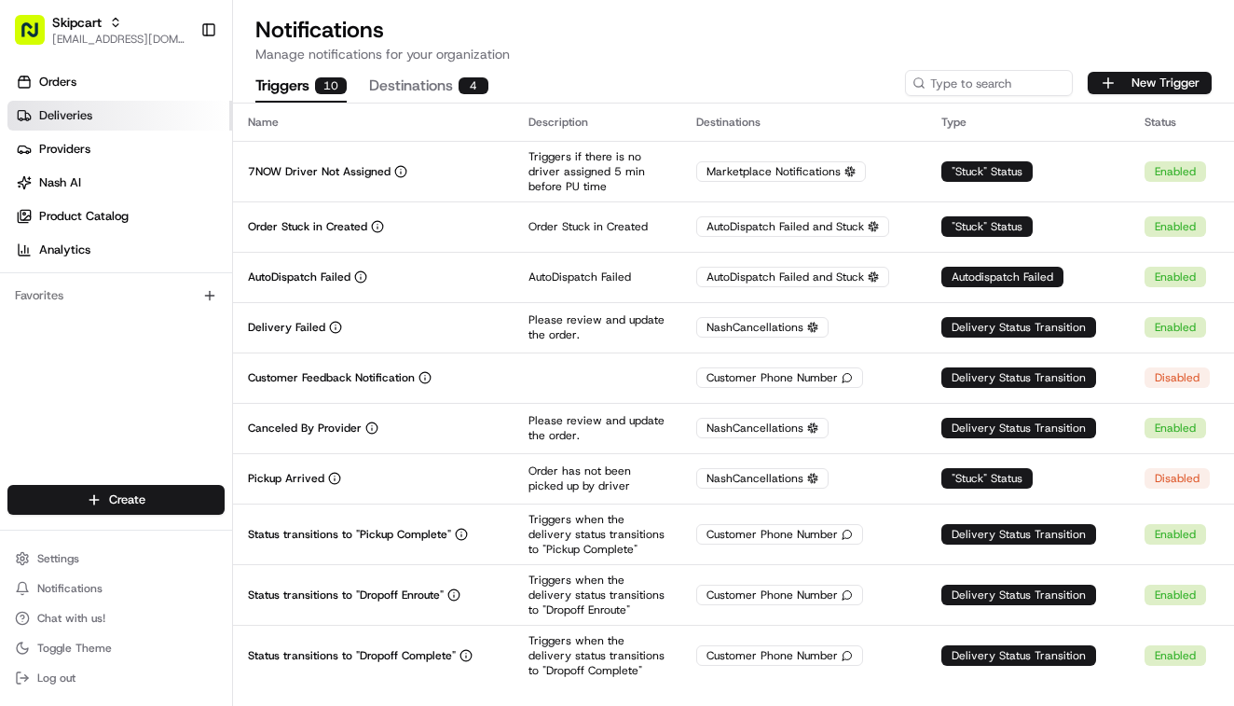
click at [50, 121] on span "Deliveries" at bounding box center [65, 115] width 53 height 17
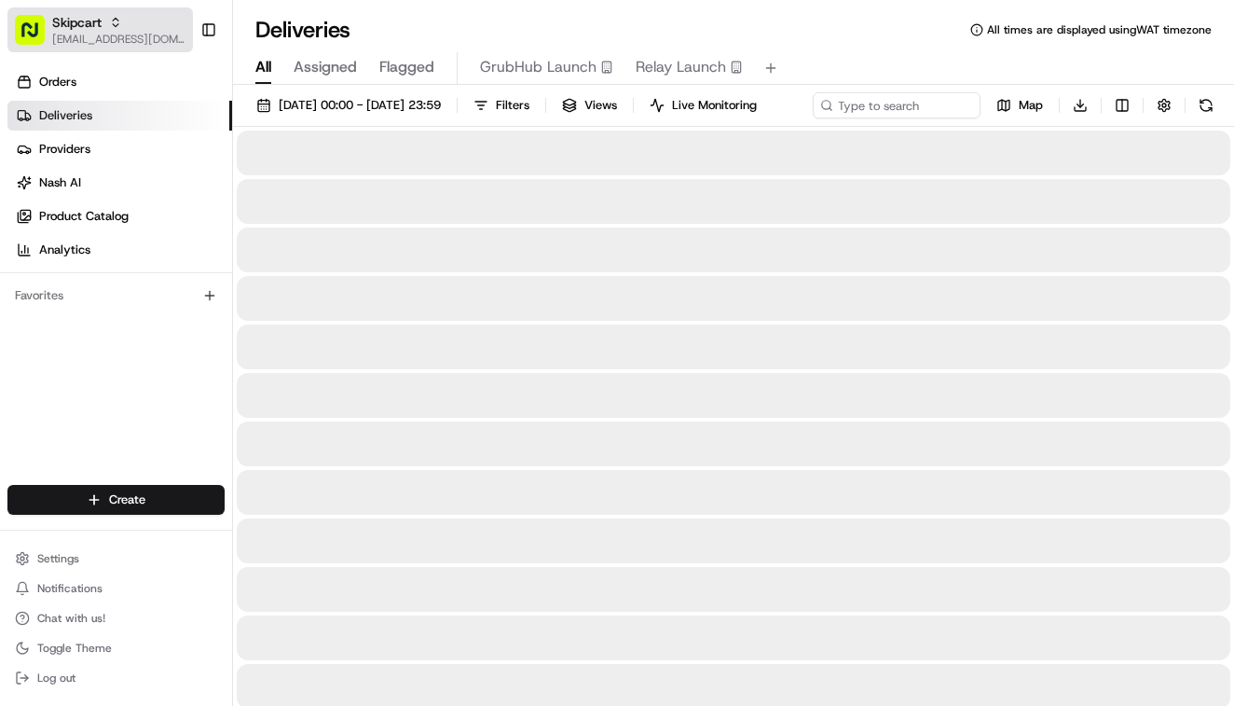
click at [103, 42] on span "[EMAIL_ADDRESS][DOMAIN_NAME]" at bounding box center [118, 39] width 133 height 15
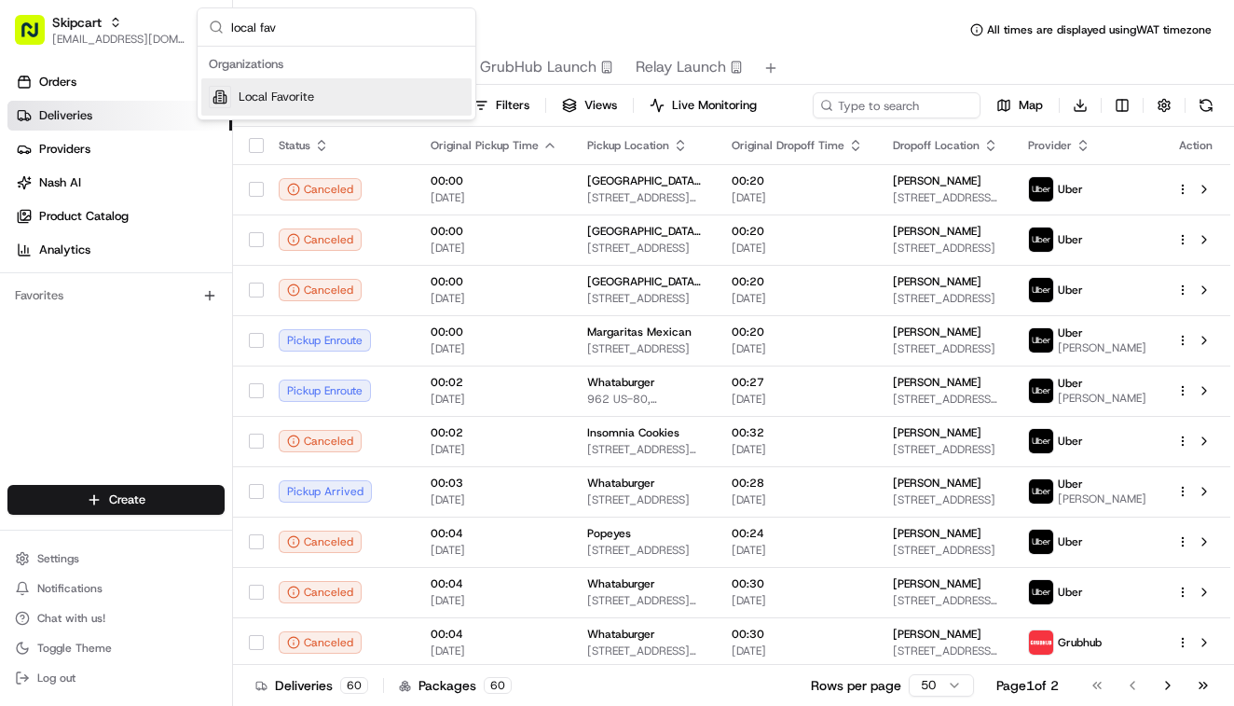
type input "local fav"
click at [281, 104] on span "Local Favorite" at bounding box center [276, 97] width 75 height 17
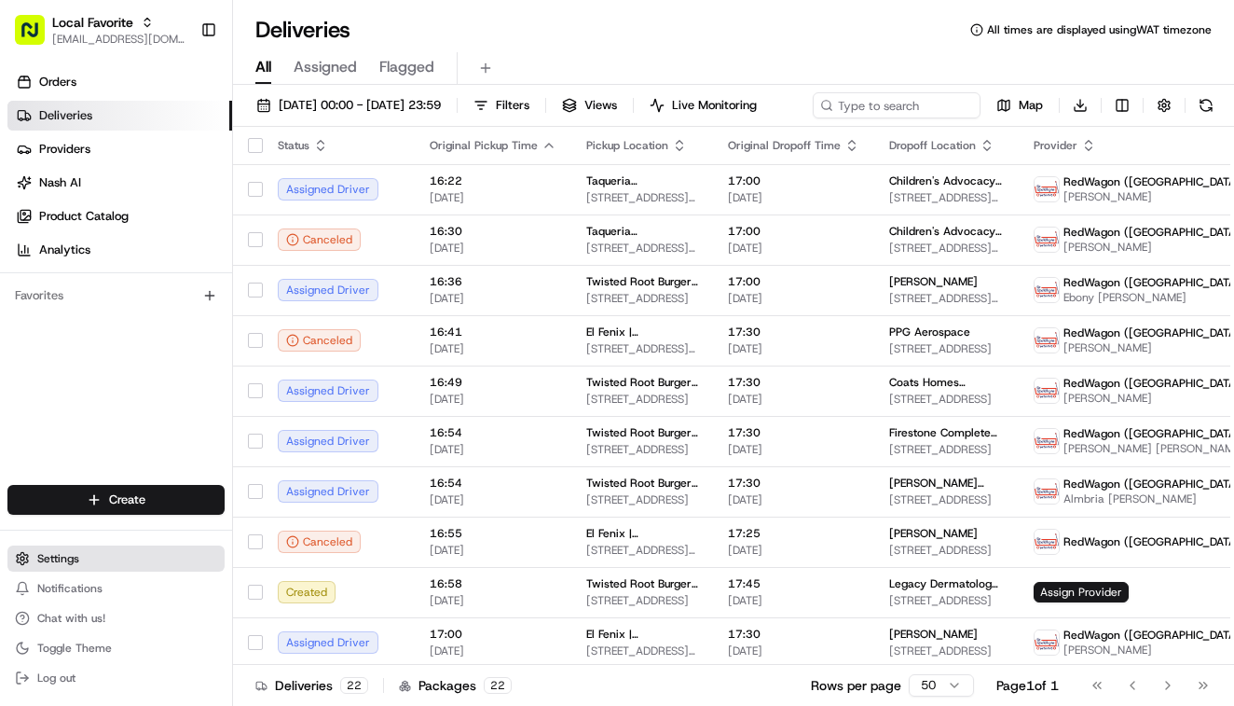
click at [72, 564] on span "Settings" at bounding box center [58, 558] width 42 height 15
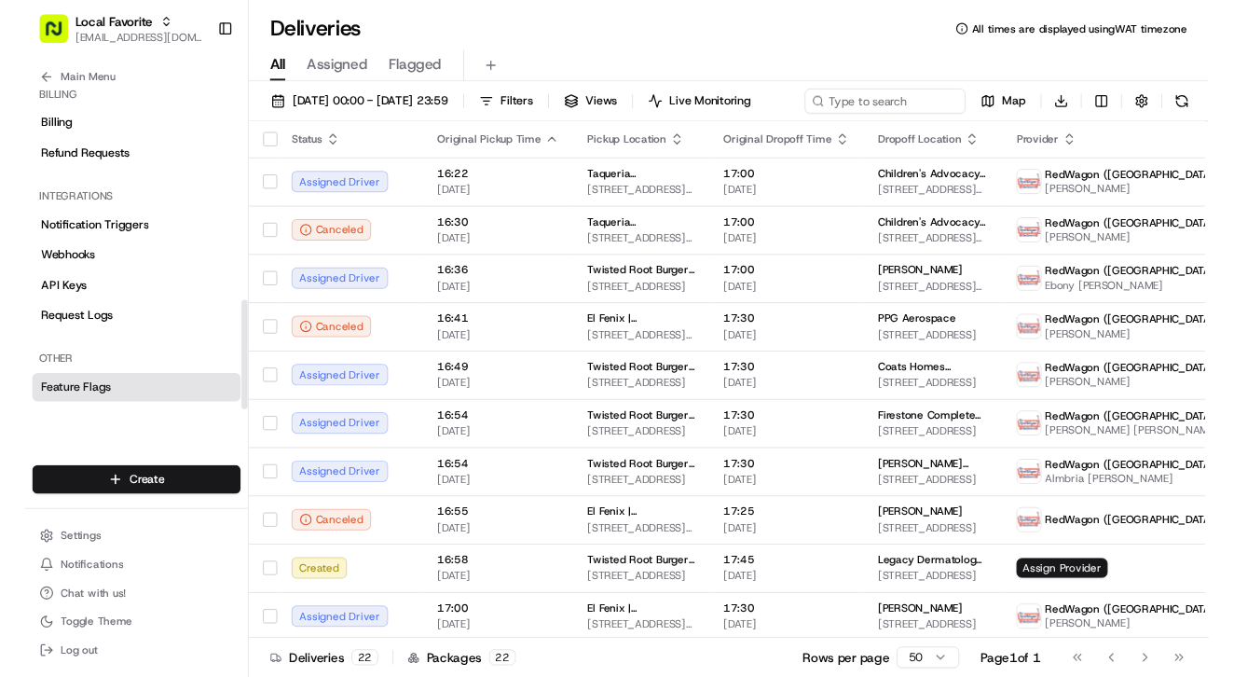
scroll to position [644, 0]
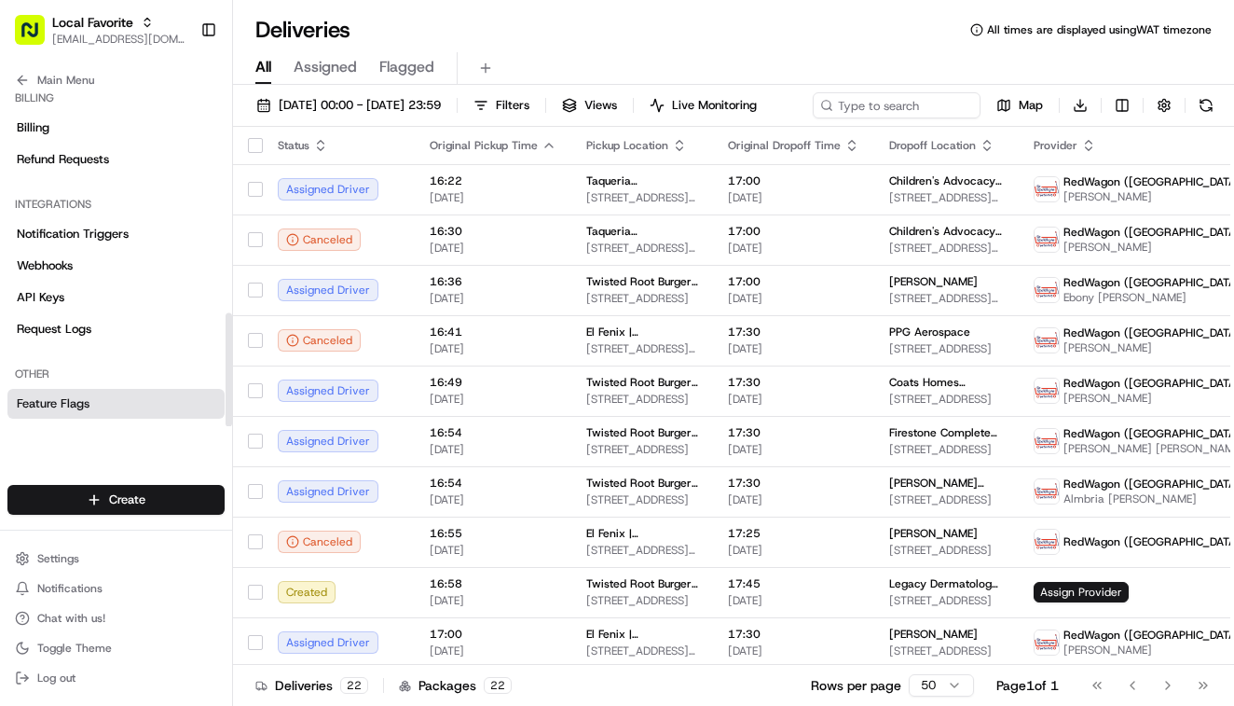
click at [71, 399] on span "Feature Flags" at bounding box center [53, 403] width 73 height 17
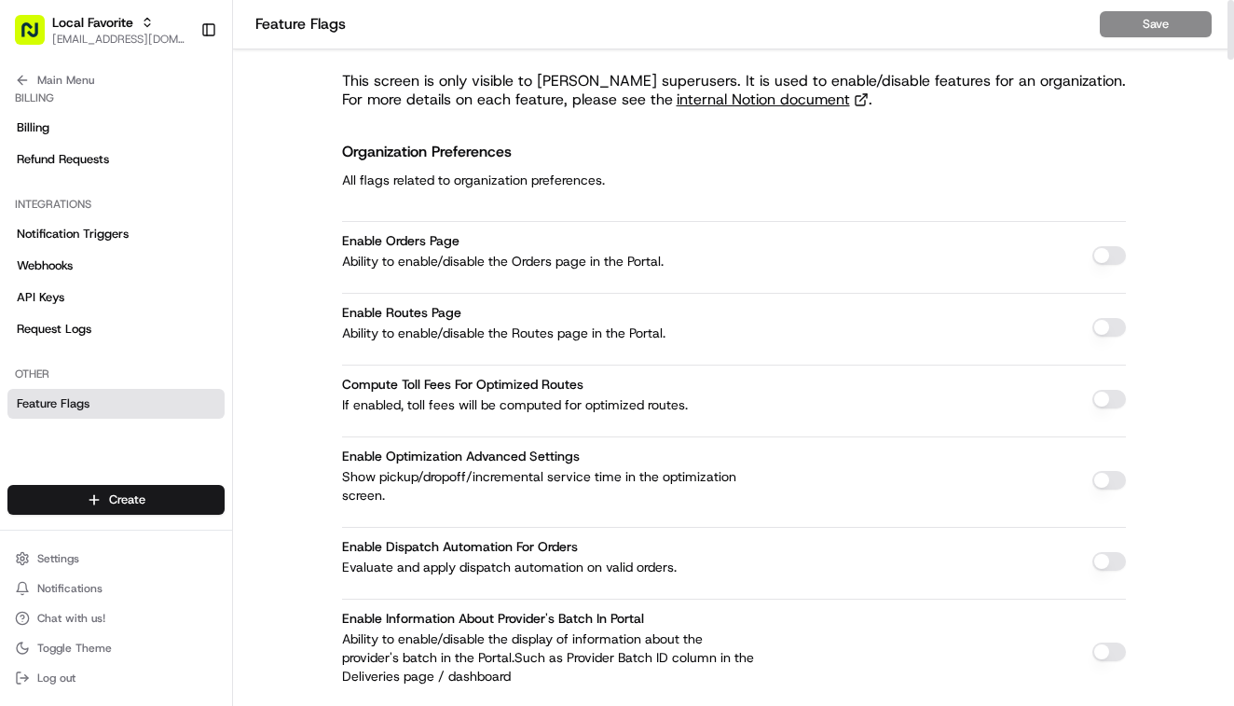
click at [1006, 145] on div "Organization Preferences All flags related to organization preferences." at bounding box center [734, 165] width 784 height 52
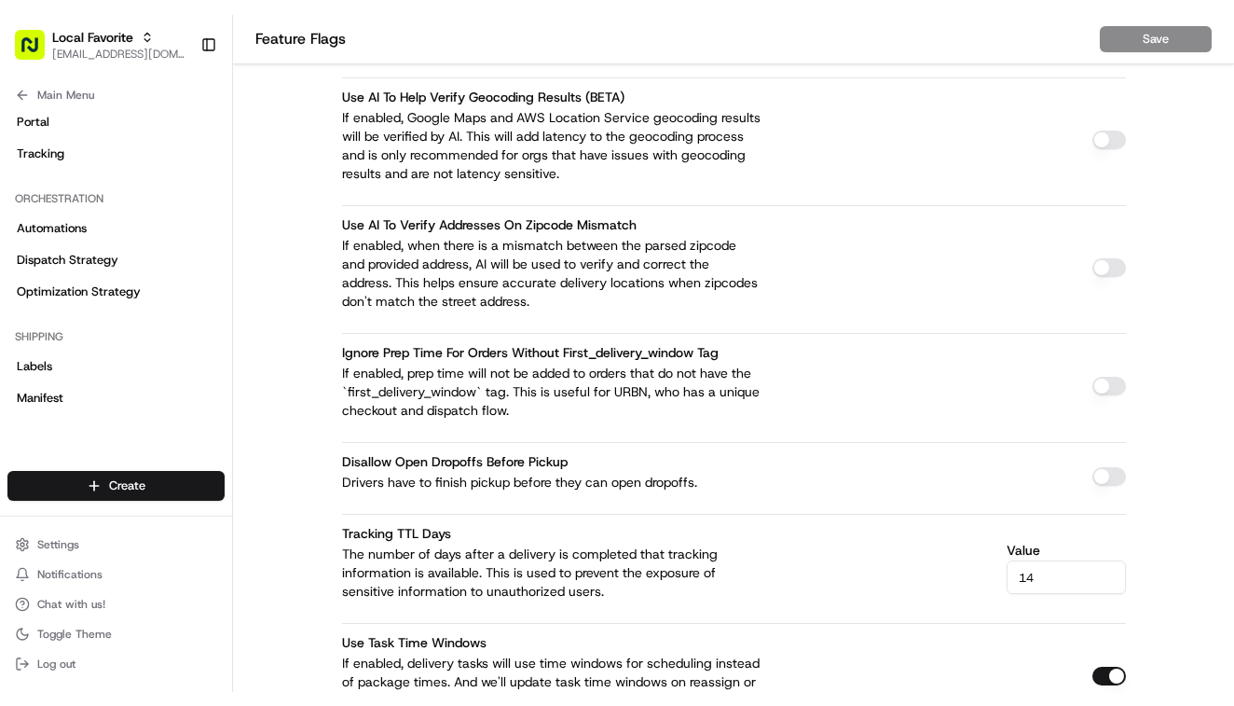
scroll to position [208, 0]
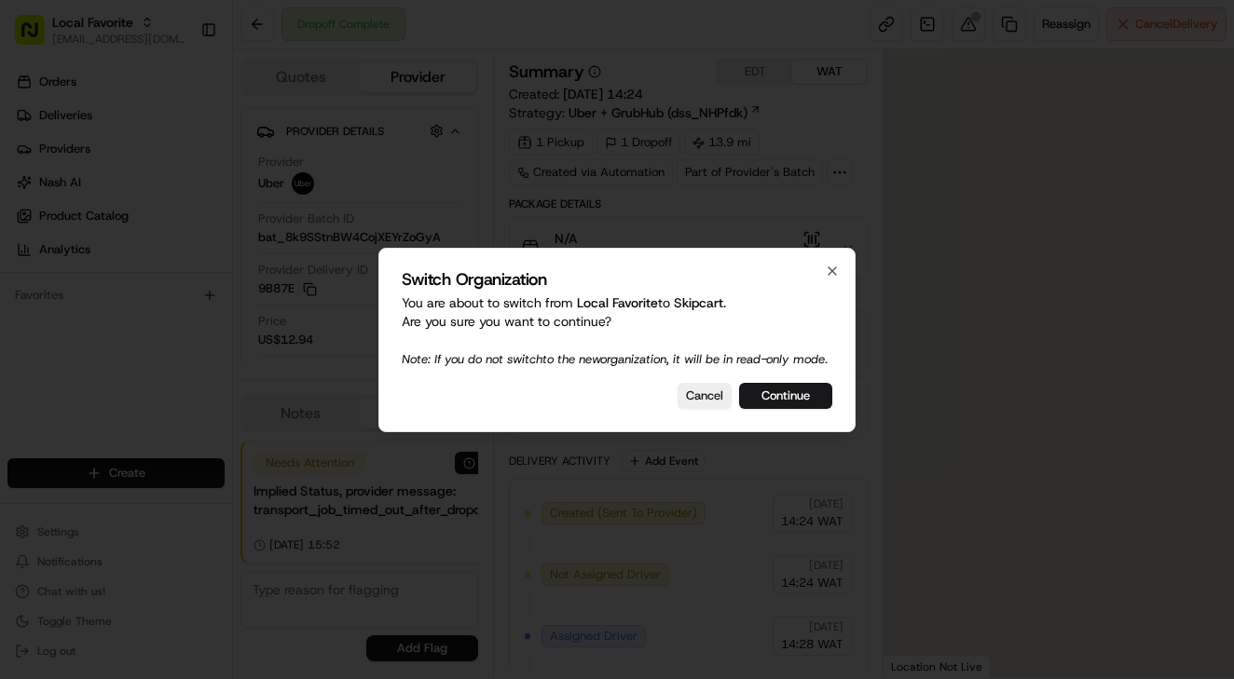
click at [795, 391] on div "Switch Organization You are about to switch from Local Favorite to Skipcart . A…" at bounding box center [616, 340] width 477 height 185
click at [775, 409] on button "Continue" at bounding box center [785, 396] width 93 height 26
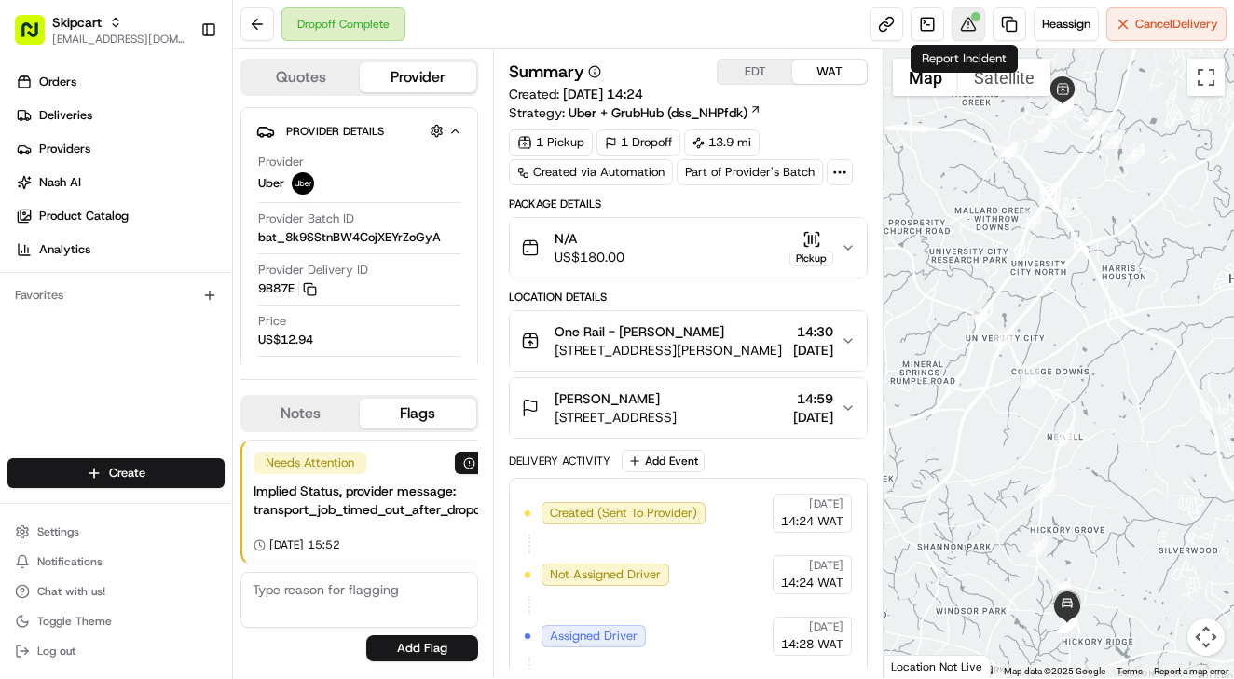
click at [971, 19] on div at bounding box center [975, 16] width 9 height 9
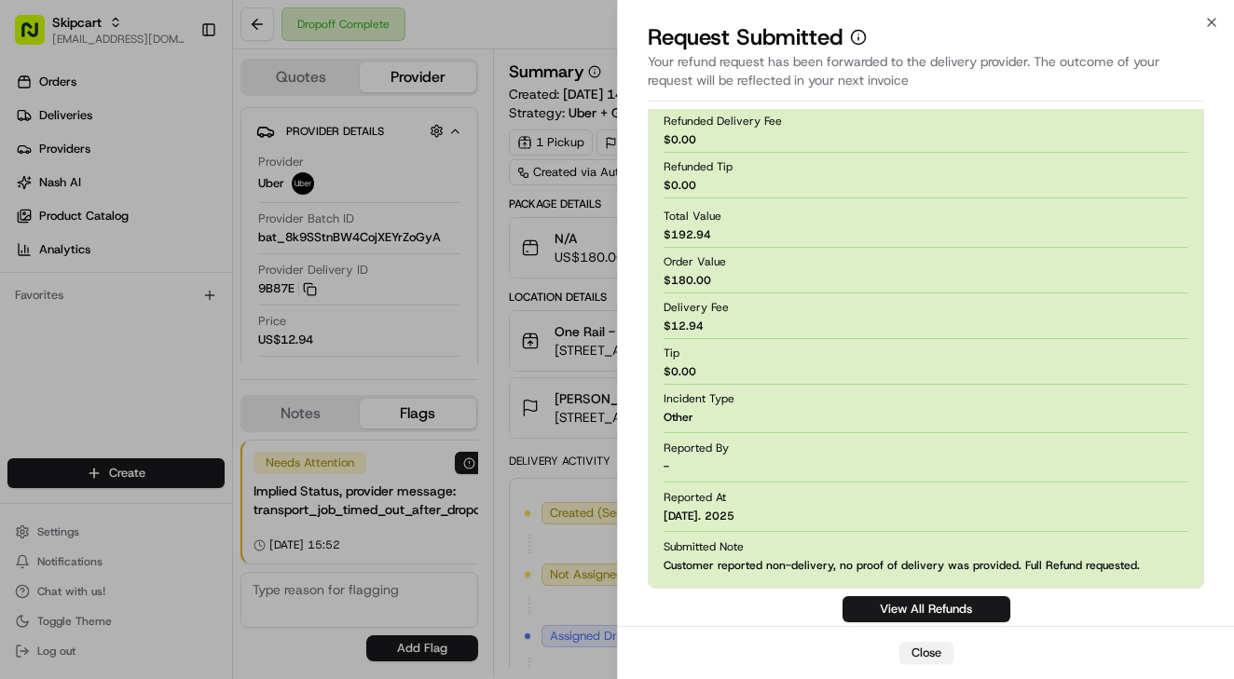
click at [927, 650] on button "Close" at bounding box center [926, 653] width 54 height 22
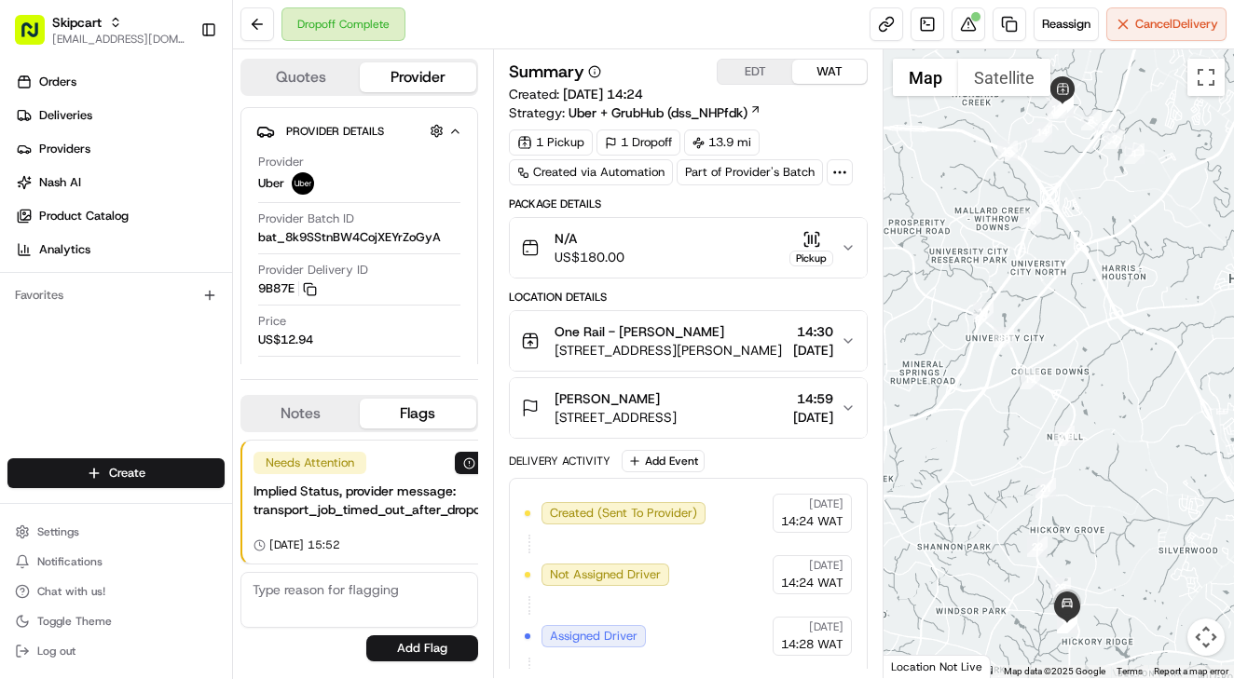
click at [677, 404] on div "Aldo Vasquez" at bounding box center [616, 399] width 122 height 19
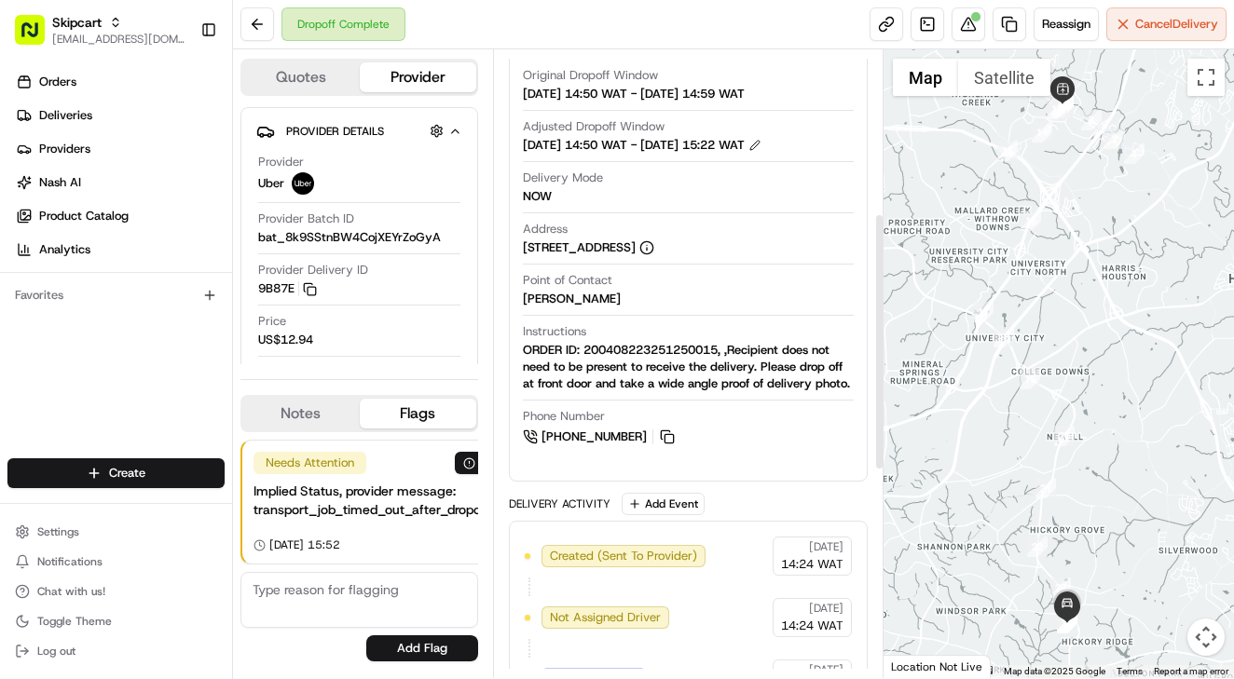
scroll to position [430, 0]
click at [526, 295] on div "[PERSON_NAME]" at bounding box center [572, 298] width 98 height 17
drag, startPoint x: 526, startPoint y: 295, endPoint x: 588, endPoint y: 300, distance: 62.7
click at [588, 300] on div "[PERSON_NAME]" at bounding box center [572, 298] width 98 height 17
copy div "[PERSON_NAME]"
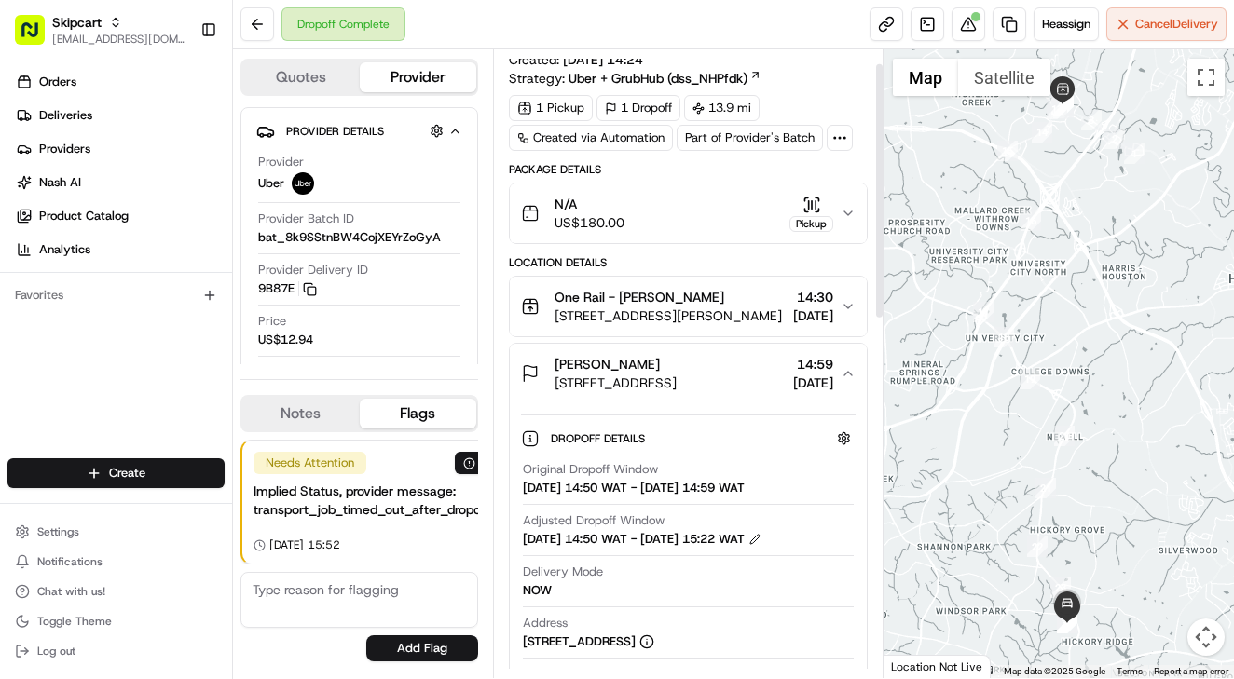
scroll to position [34, 0]
click at [685, 192] on button "N/A US$180.00 Pickup" at bounding box center [688, 215] width 357 height 60
click at [669, 235] on button "N/A US$180.00 Pickup" at bounding box center [688, 215] width 357 height 60
click at [678, 297] on div "One Rail - [PERSON_NAME]" at bounding box center [668, 298] width 227 height 19
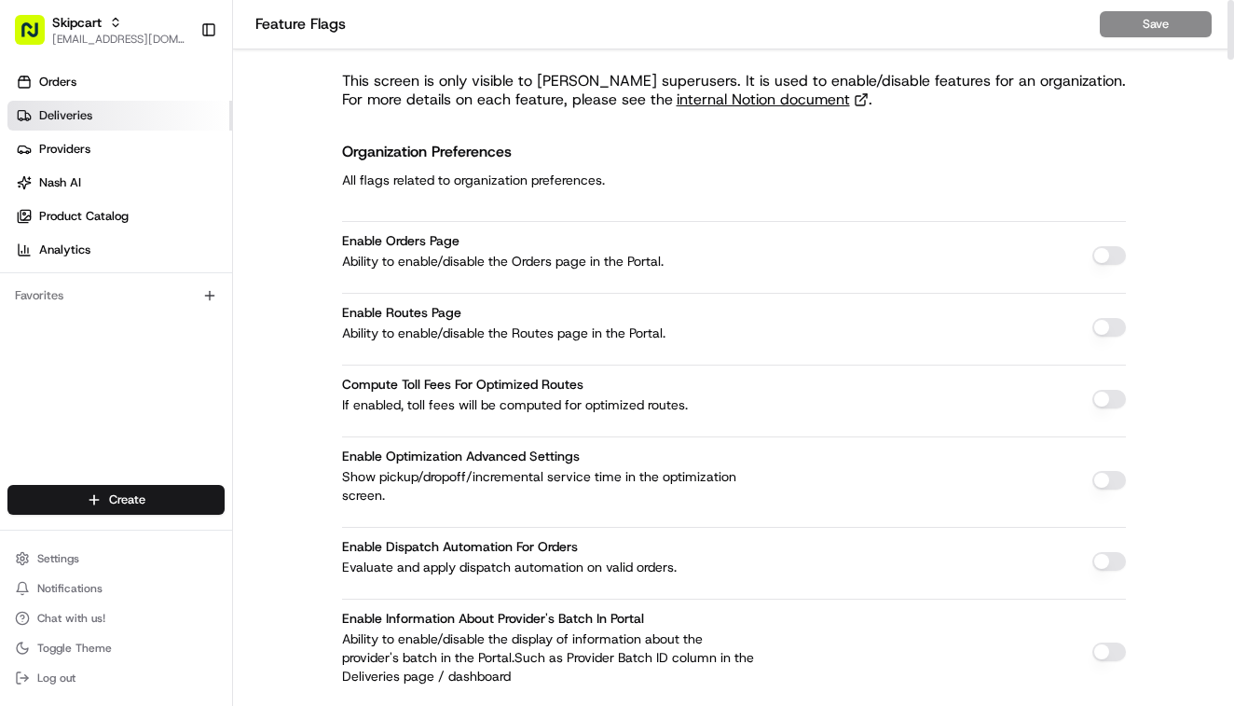
click at [70, 110] on span "Deliveries" at bounding box center [65, 115] width 53 height 17
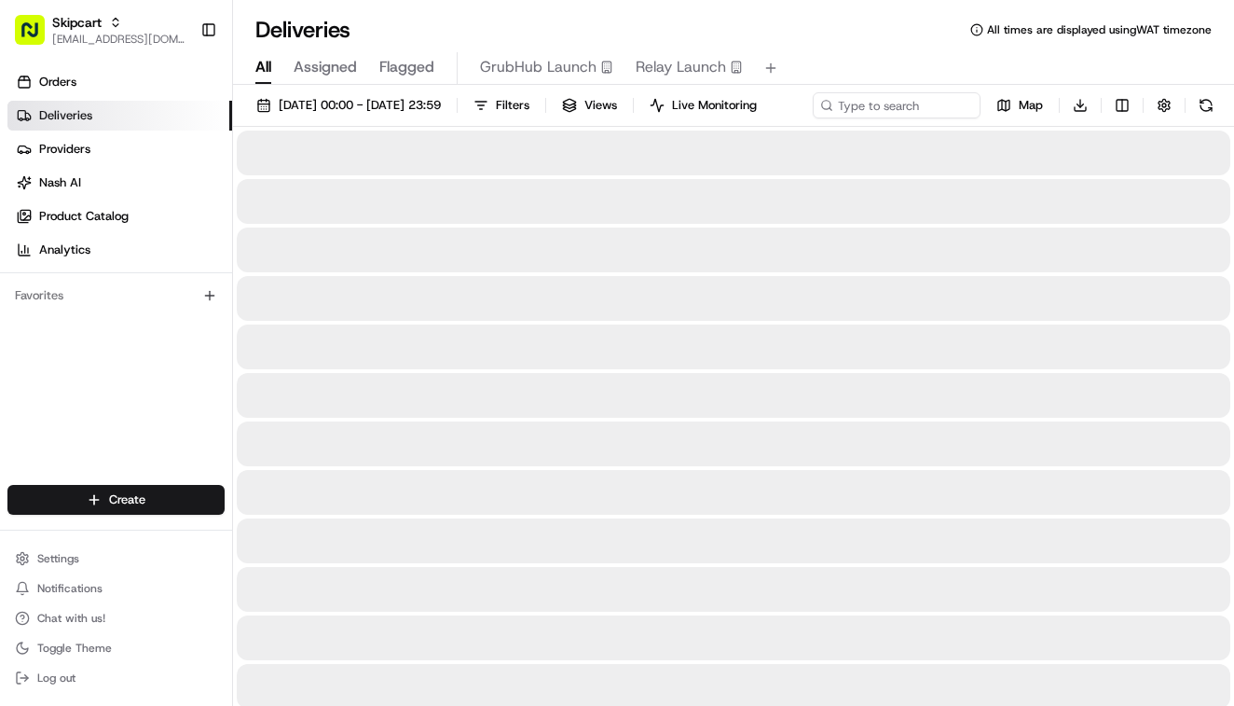
click at [116, 4] on div "Skipcart [EMAIL_ADDRESS][DOMAIN_NAME] Toggle Sidebar" at bounding box center [116, 30] width 232 height 60
click at [101, 28] on span "Skipcart" at bounding box center [76, 22] width 49 height 19
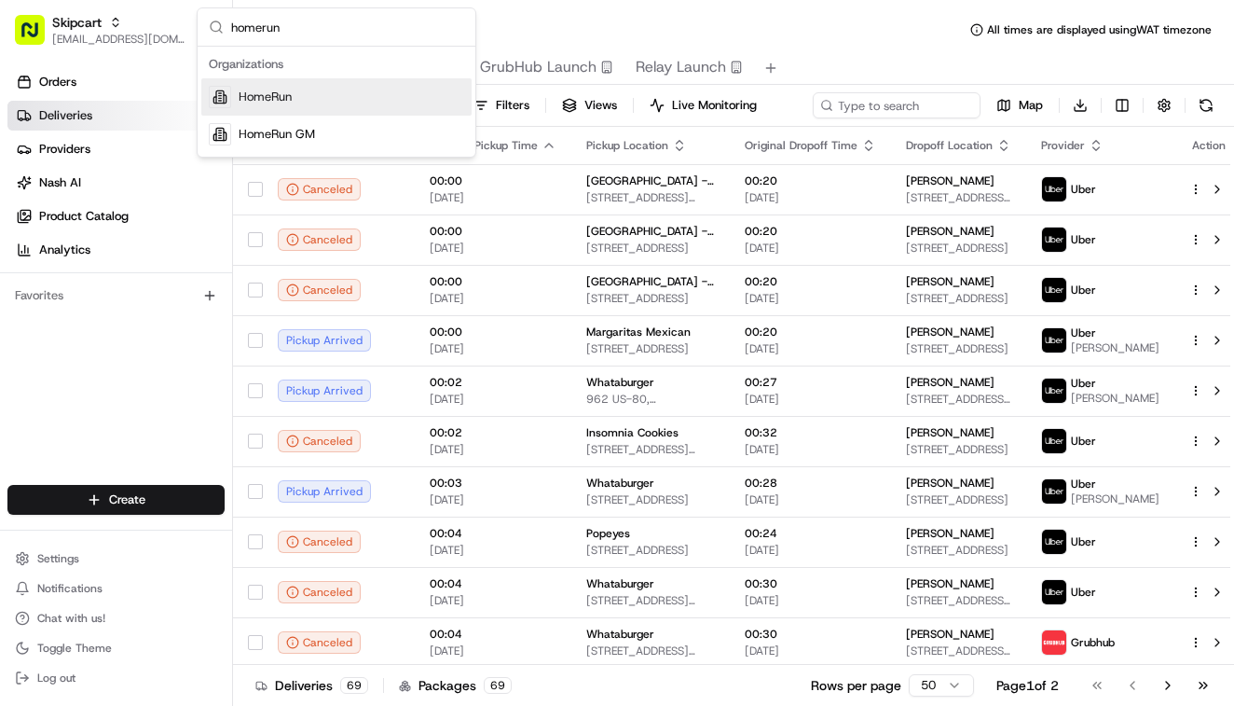
type input "homerun"
click at [312, 100] on div "HomeRun" at bounding box center [336, 96] width 270 height 37
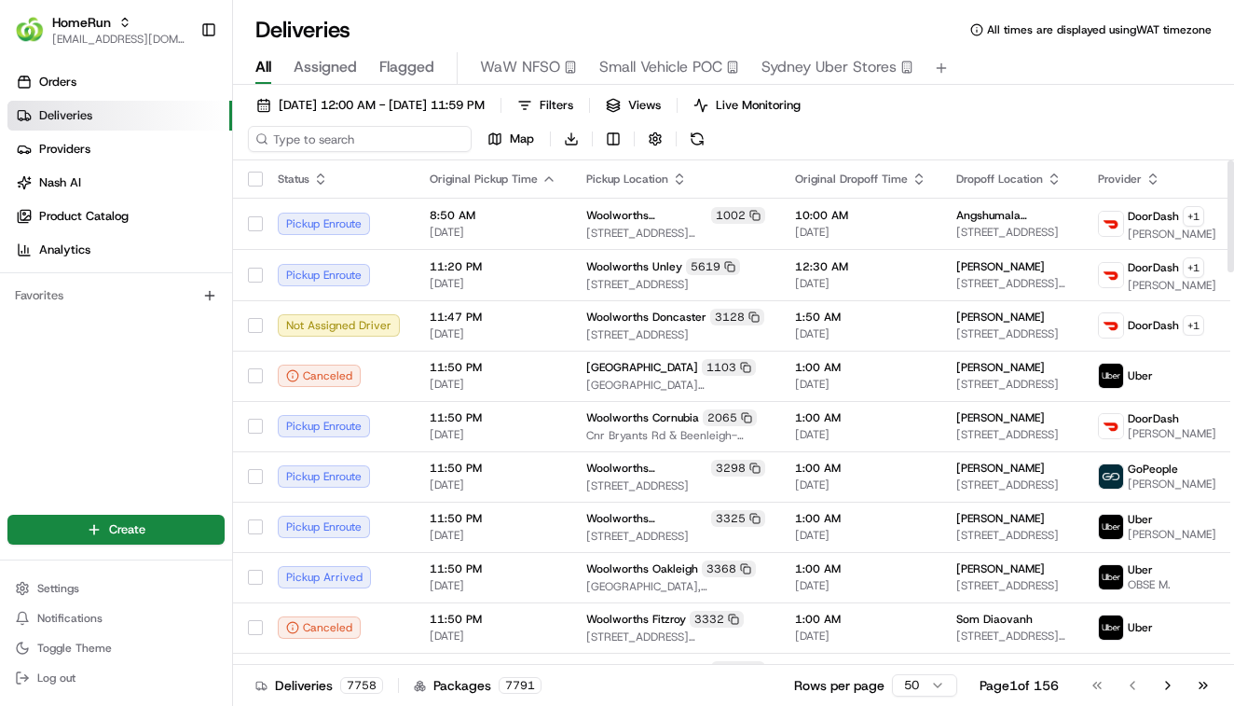
click at [396, 139] on input at bounding box center [360, 139] width 224 height 26
paste input "265551021"
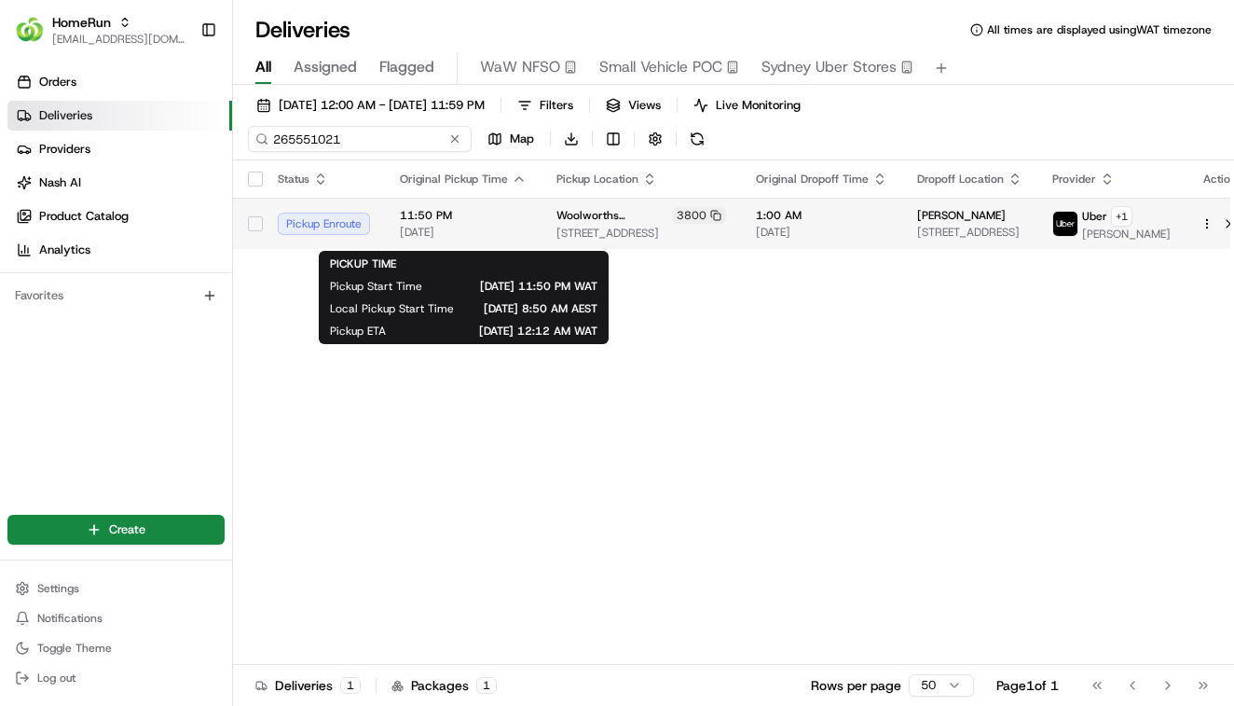
type input "265551021"
click at [496, 234] on span "[DATE]" at bounding box center [463, 232] width 127 height 15
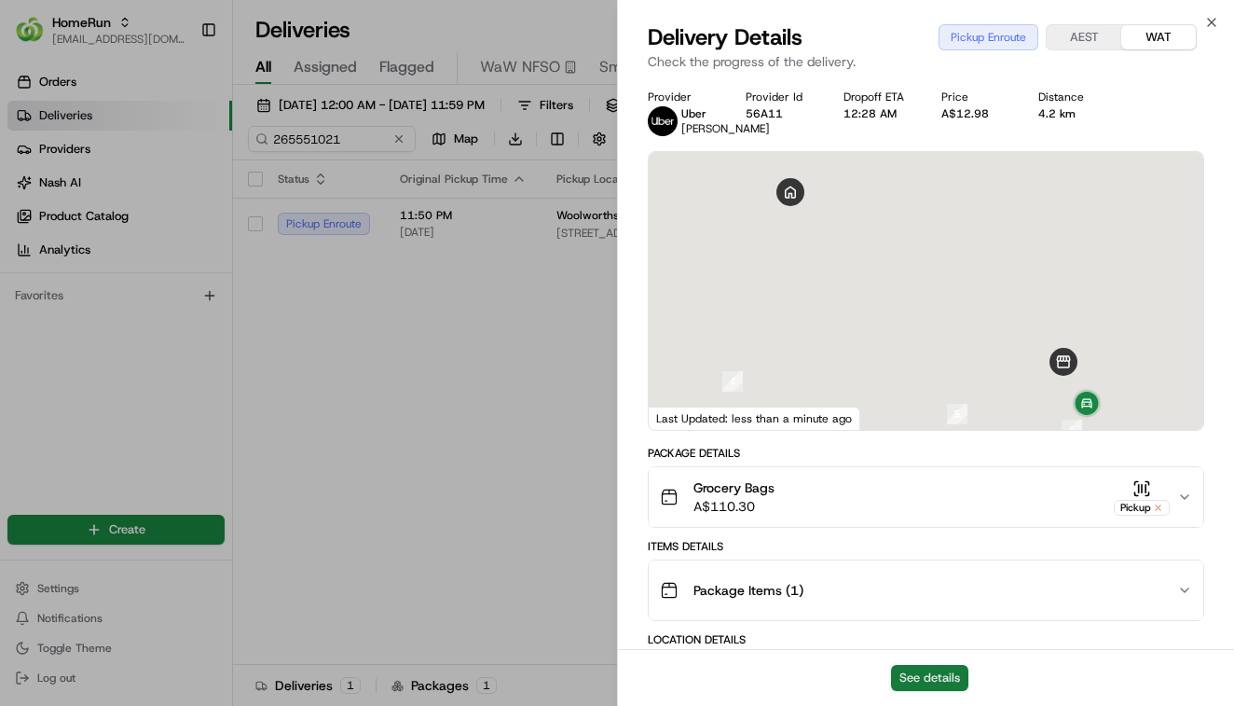
click at [932, 681] on button "See details" at bounding box center [929, 678] width 77 height 26
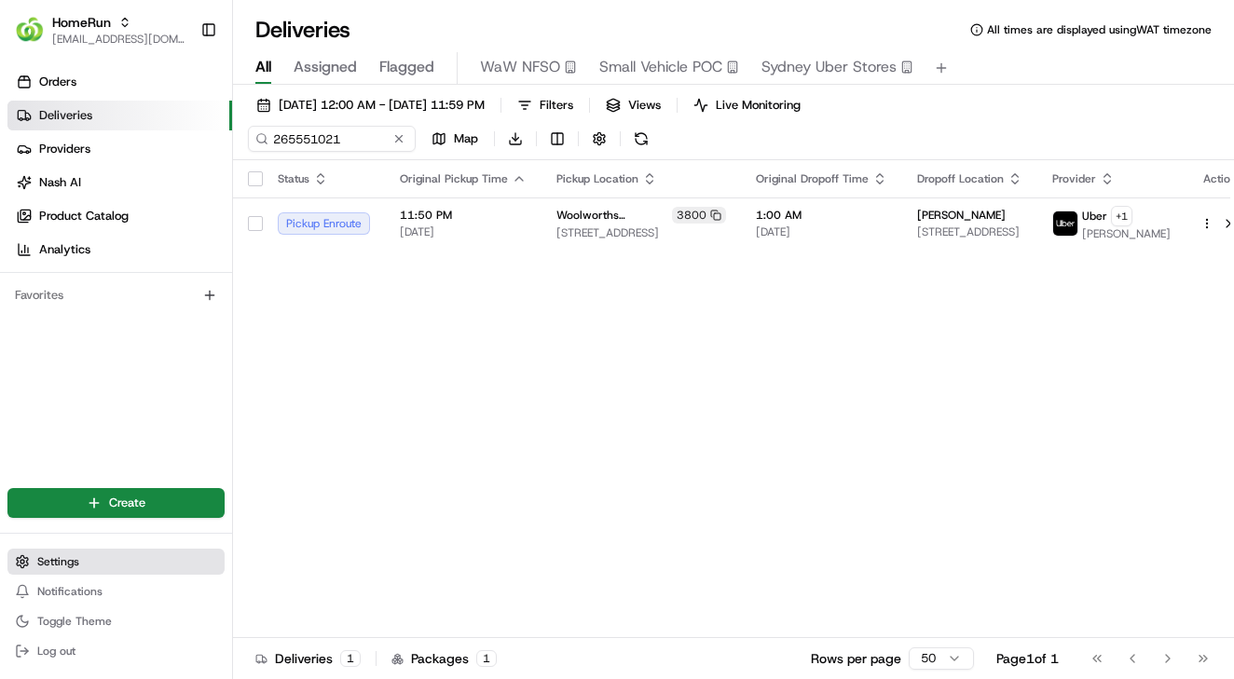
click at [36, 569] on button "Settings" at bounding box center [115, 562] width 217 height 26
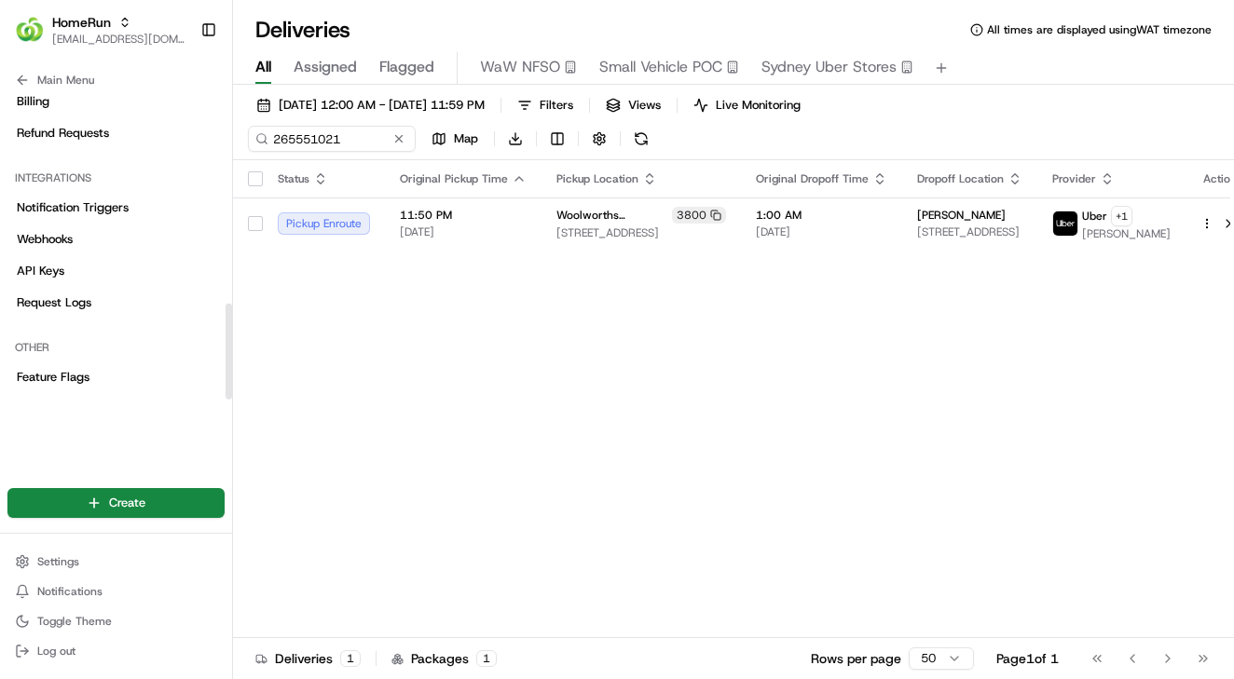
scroll to position [670, 0]
click at [92, 199] on span "Notification Triggers" at bounding box center [73, 207] width 112 height 17
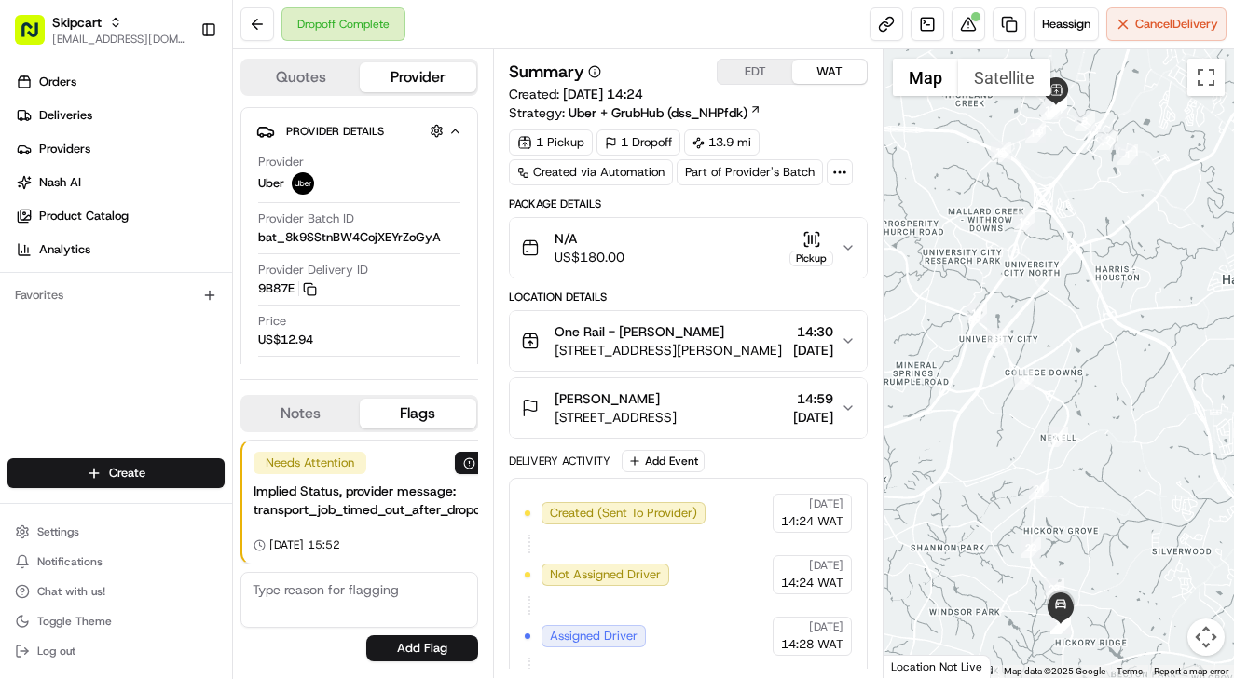
click at [613, 355] on span "[STREET_ADDRESS][PERSON_NAME]" at bounding box center [668, 350] width 227 height 19
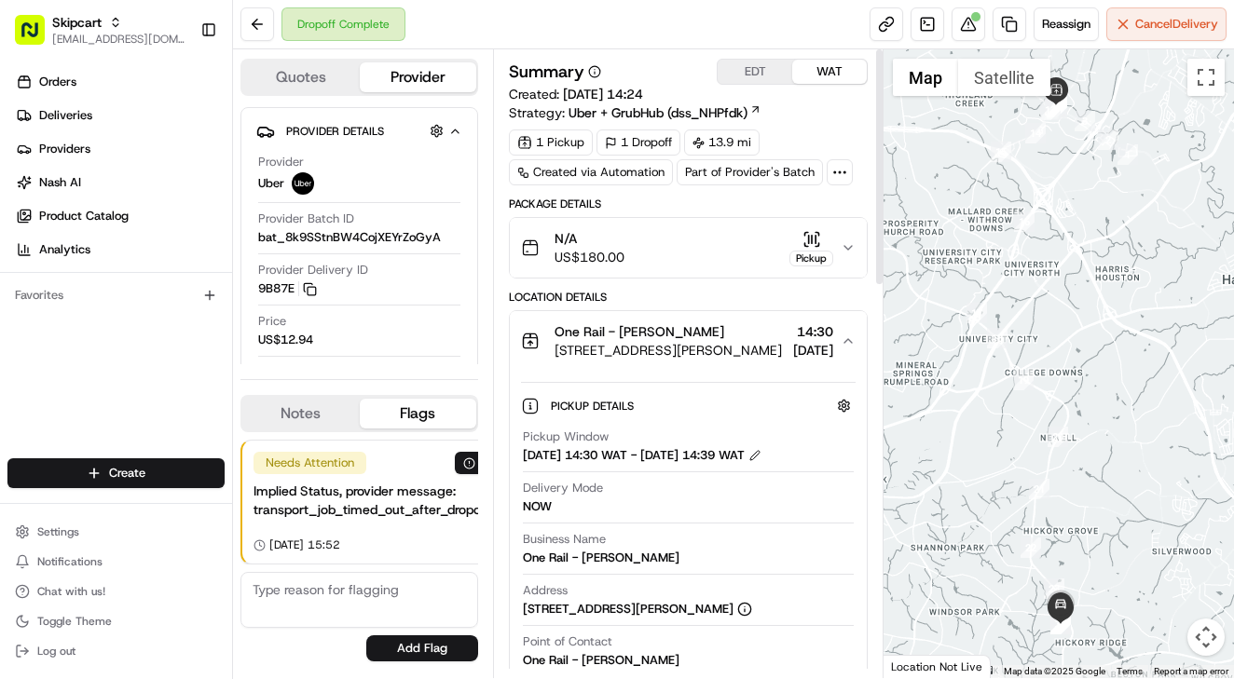
click at [612, 253] on span "US$180.00" at bounding box center [590, 257] width 70 height 19
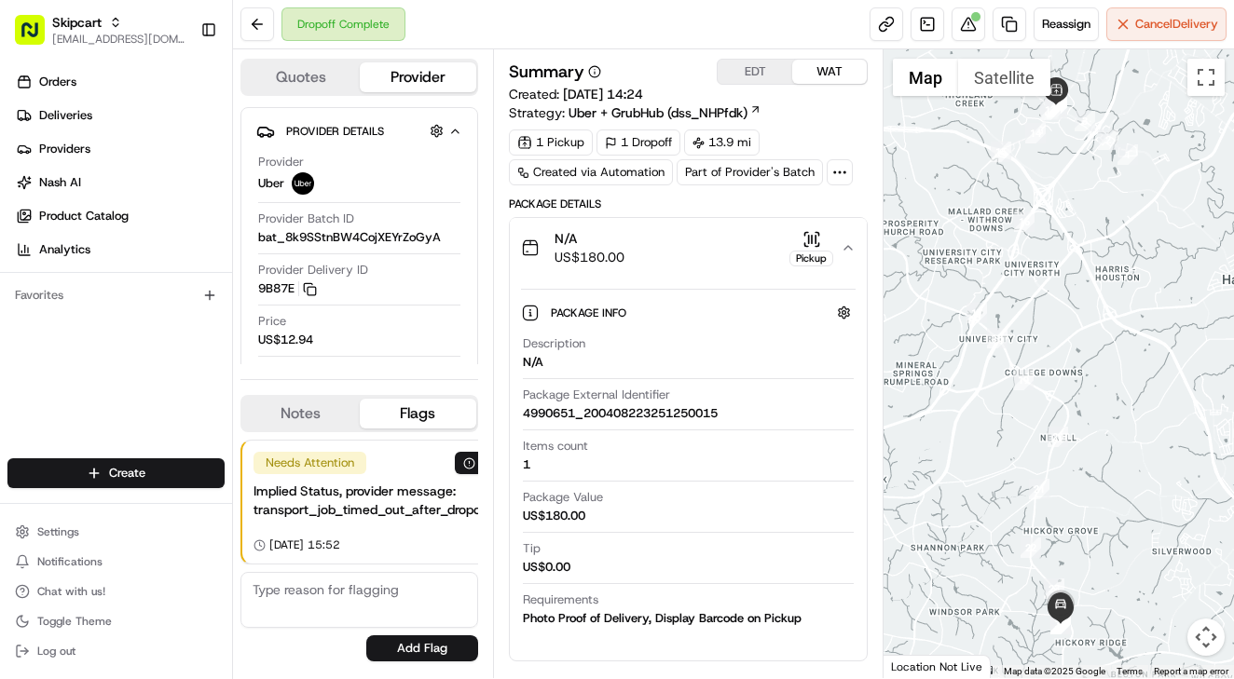
click at [539, 413] on div "4990651_200408223251250015" at bounding box center [620, 413] width 195 height 17
drag, startPoint x: 539, startPoint y: 413, endPoint x: 636, endPoint y: 413, distance: 96.9
click at [636, 413] on div "4990651_200408223251250015" at bounding box center [620, 413] width 195 height 17
copy div "4990651_200408223251250015"
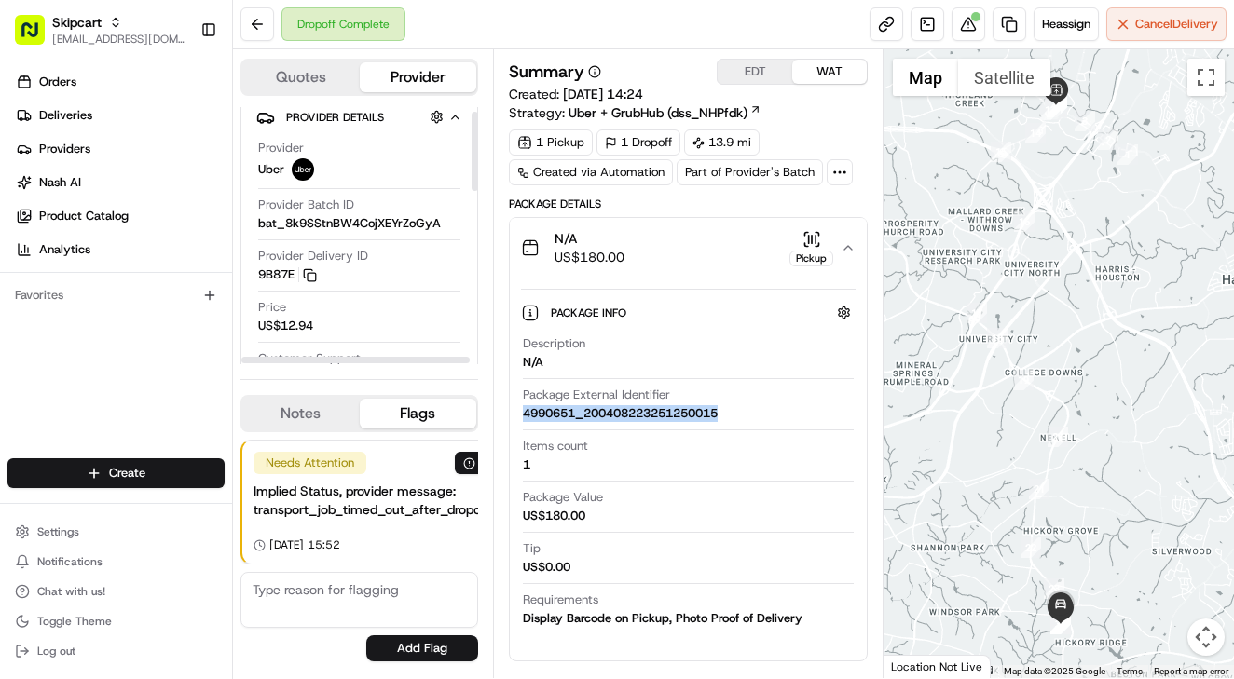
scroll to position [15, 0]
click at [634, 271] on button "N/A US$180.00 Pickup" at bounding box center [688, 248] width 357 height 60
drag, startPoint x: 612, startPoint y: 523, endPoint x: 521, endPoint y: 533, distance: 91.9
click at [521, 533] on div "Description N/A Package External Identifier 4990651_200408223251250015 Items co…" at bounding box center [688, 481] width 335 height 307
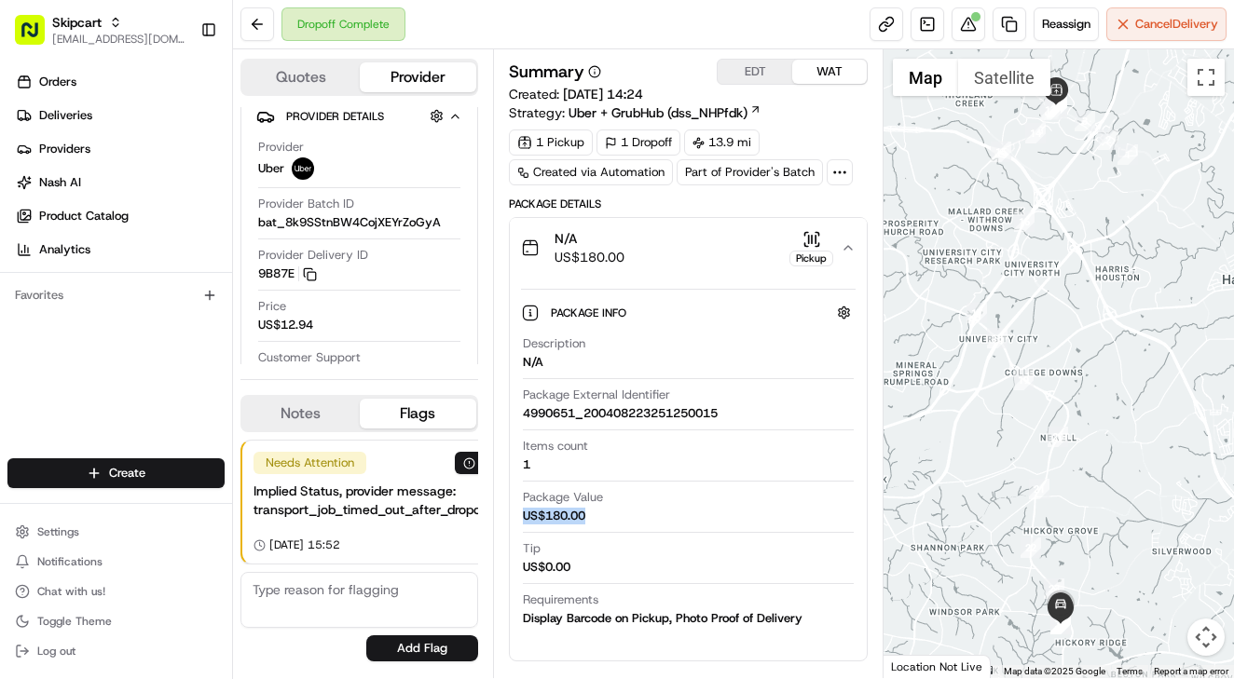
copy div "US$180.00"
click at [962, 27] on button at bounding box center [969, 24] width 34 height 34
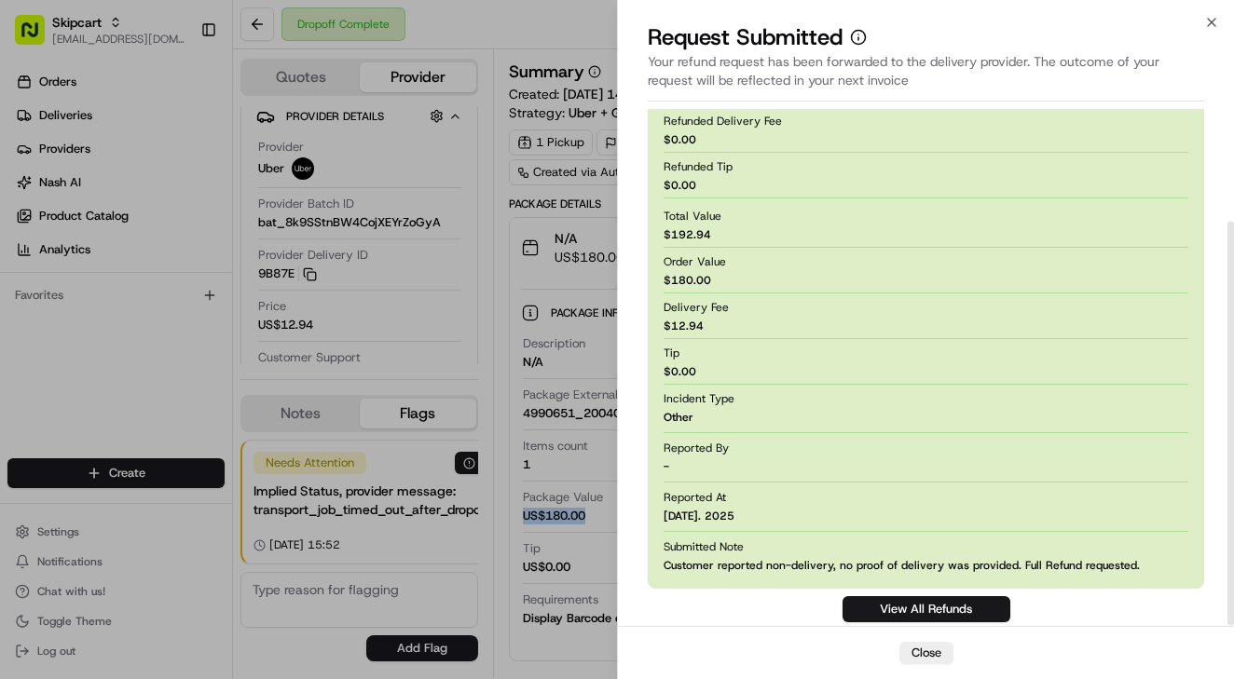
scroll to position [144, 0]
